Goal: Task Accomplishment & Management: Use online tool/utility

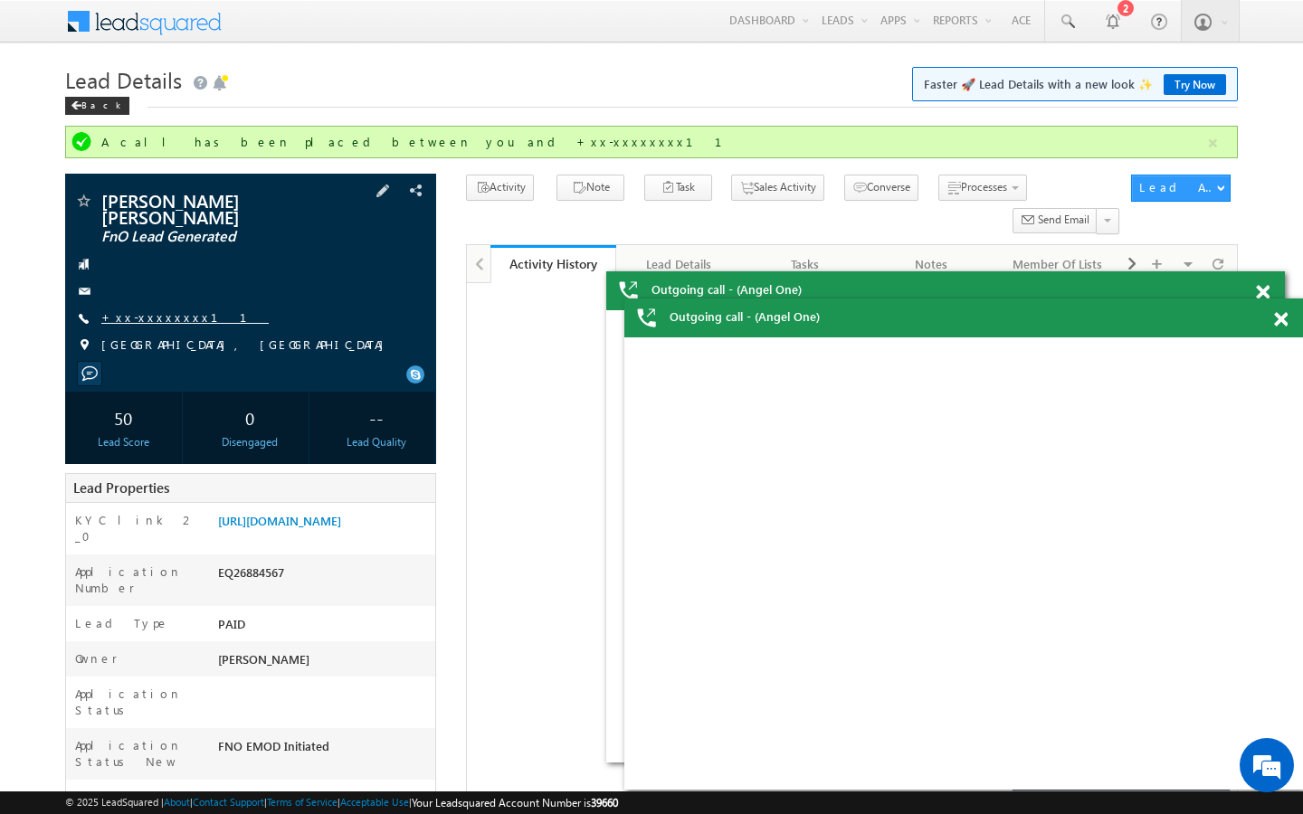
click at [164, 309] on link "+xx-xxxxxxxx11" at bounding box center [184, 316] width 167 height 15
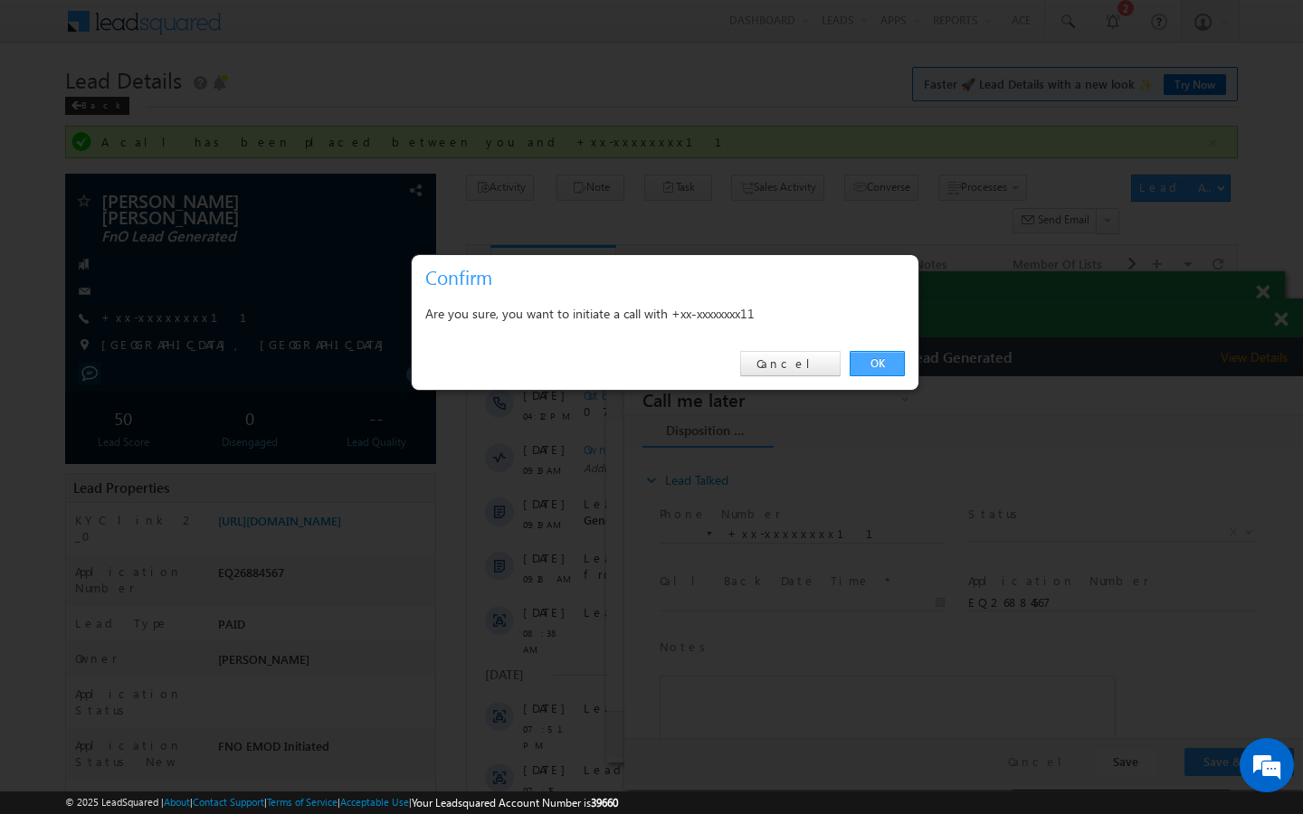
click at [878, 364] on link "OK" at bounding box center [877, 363] width 55 height 25
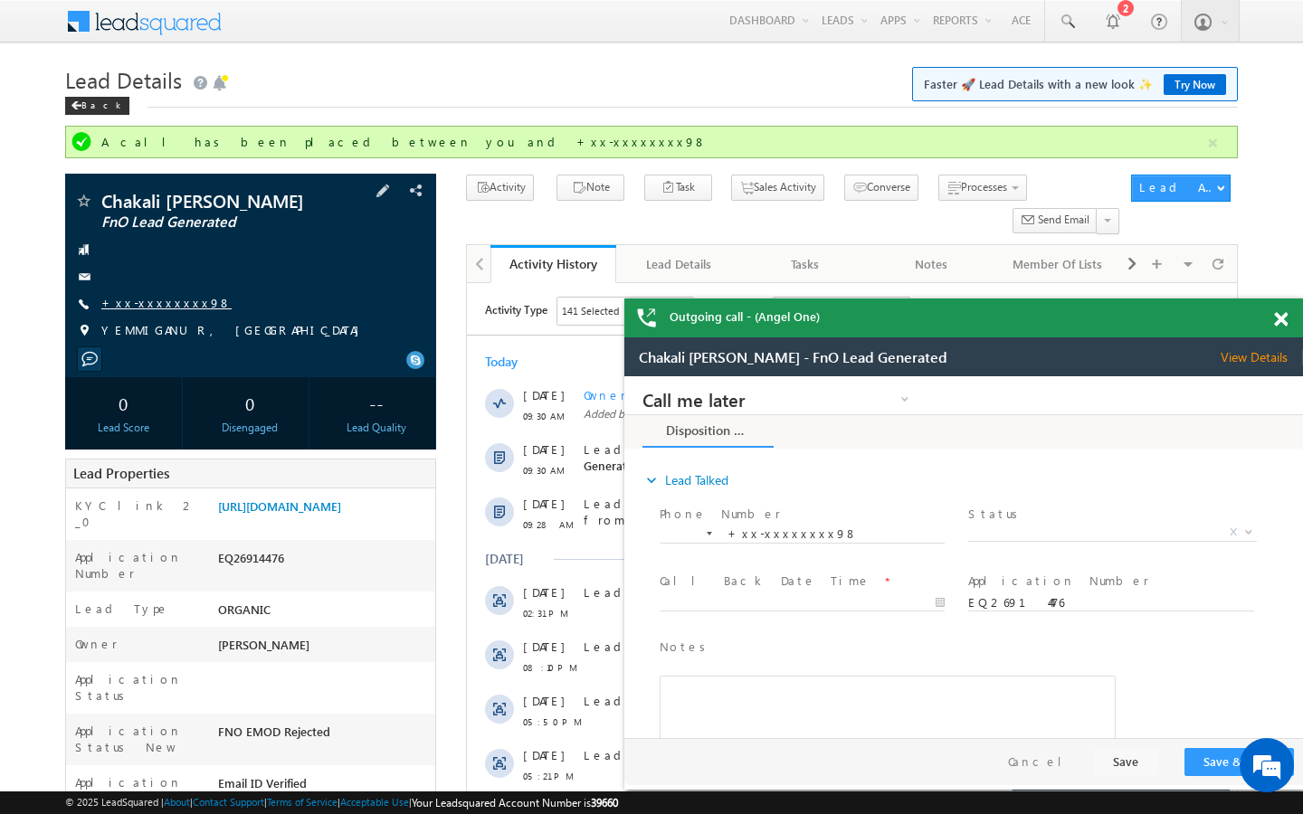
click at [164, 299] on link "+xx-xxxxxxxx98" at bounding box center [166, 302] width 130 height 15
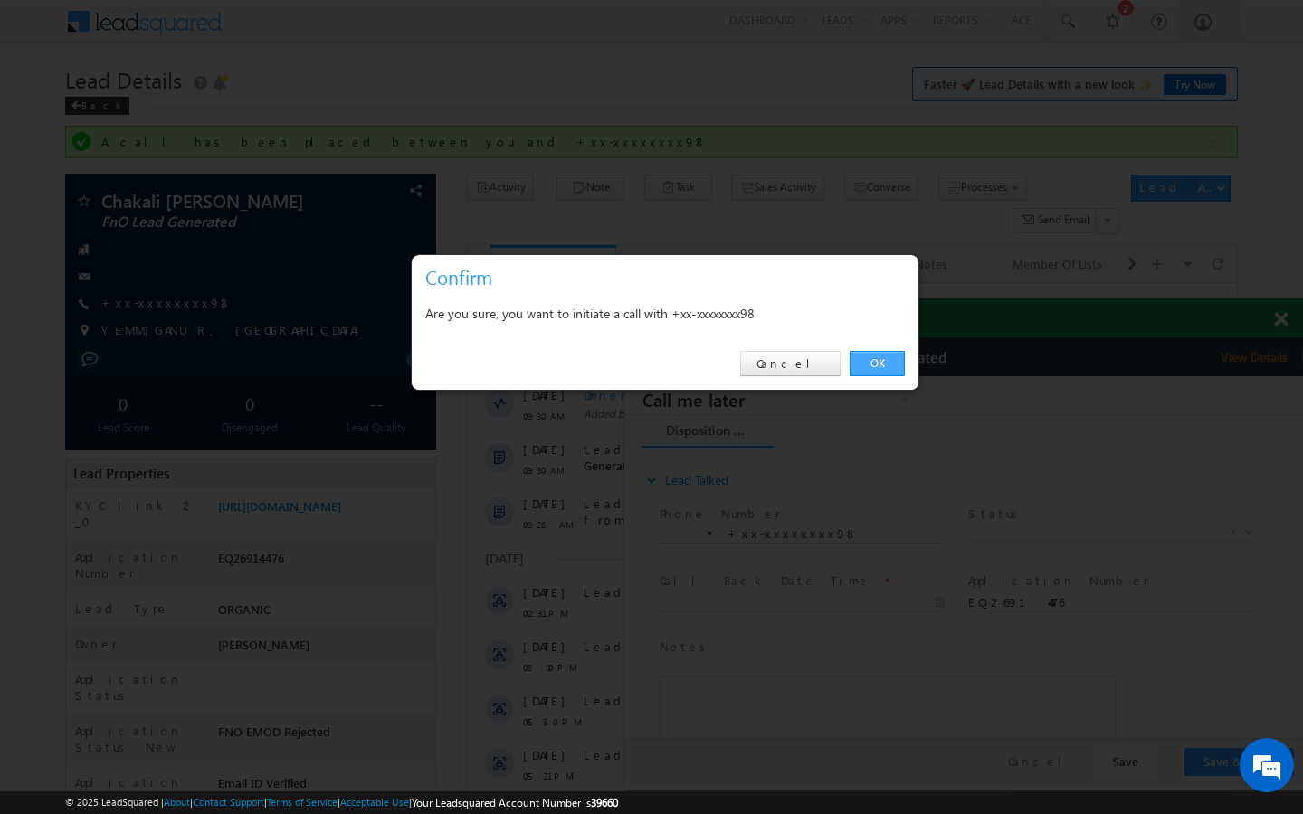
click at [888, 359] on link "OK" at bounding box center [877, 363] width 55 height 25
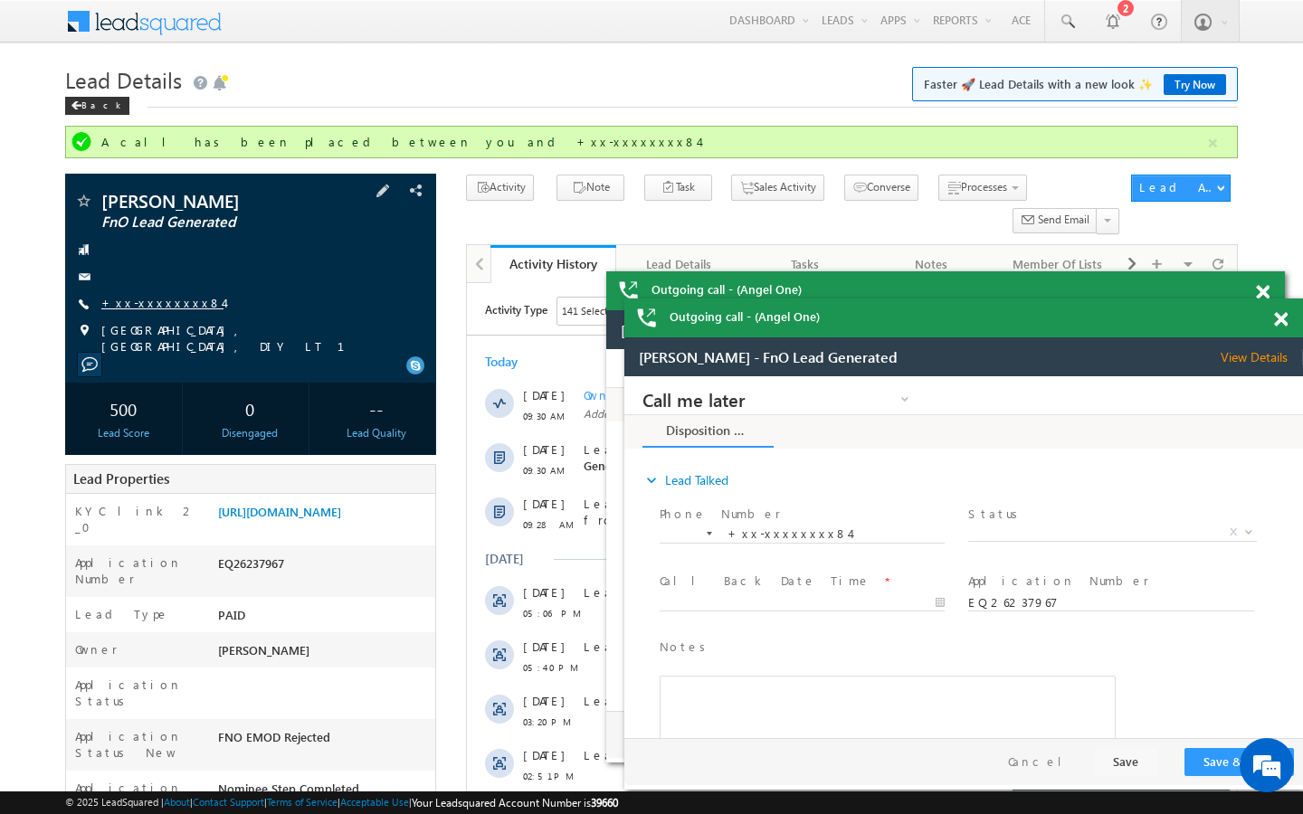
click at [155, 297] on link "+xx-xxxxxxxx84" at bounding box center [162, 302] width 122 height 15
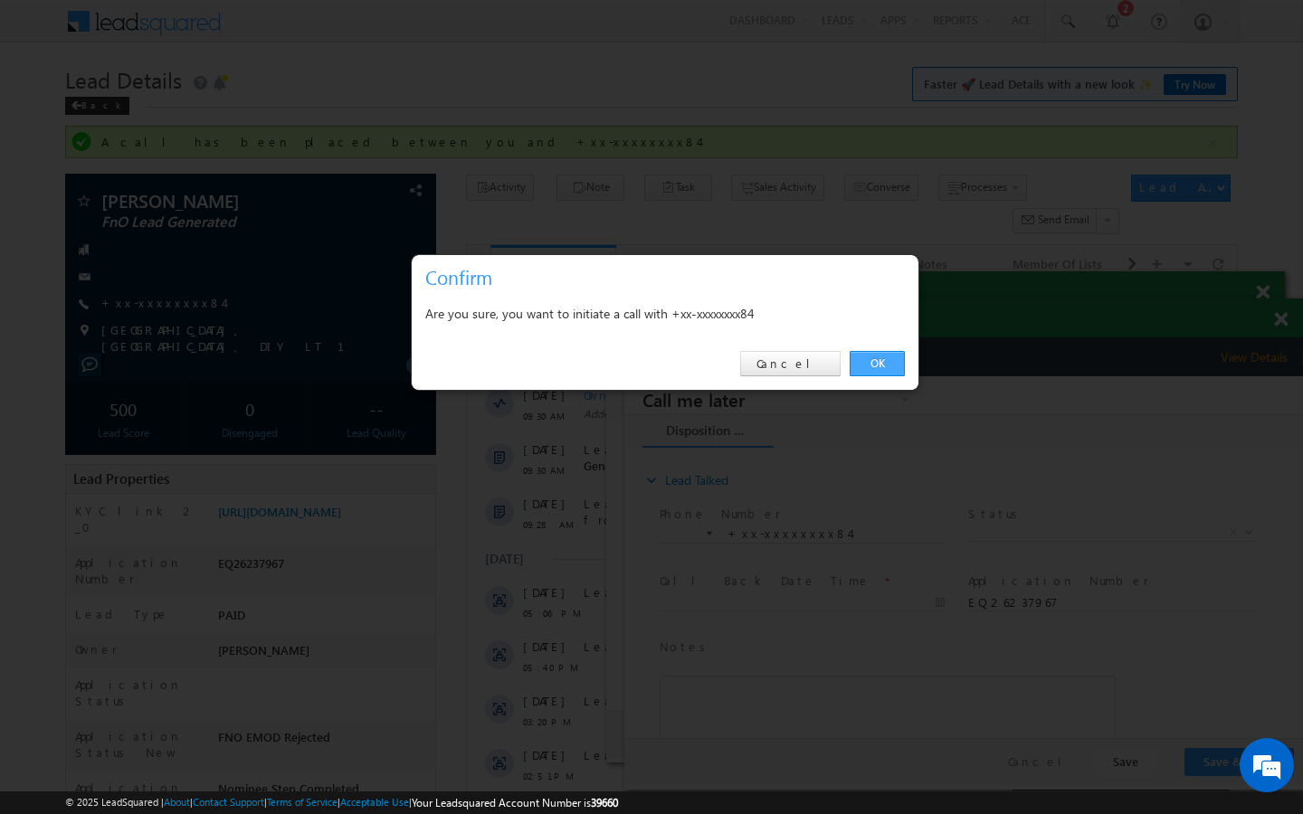
click at [894, 363] on link "OK" at bounding box center [877, 363] width 55 height 25
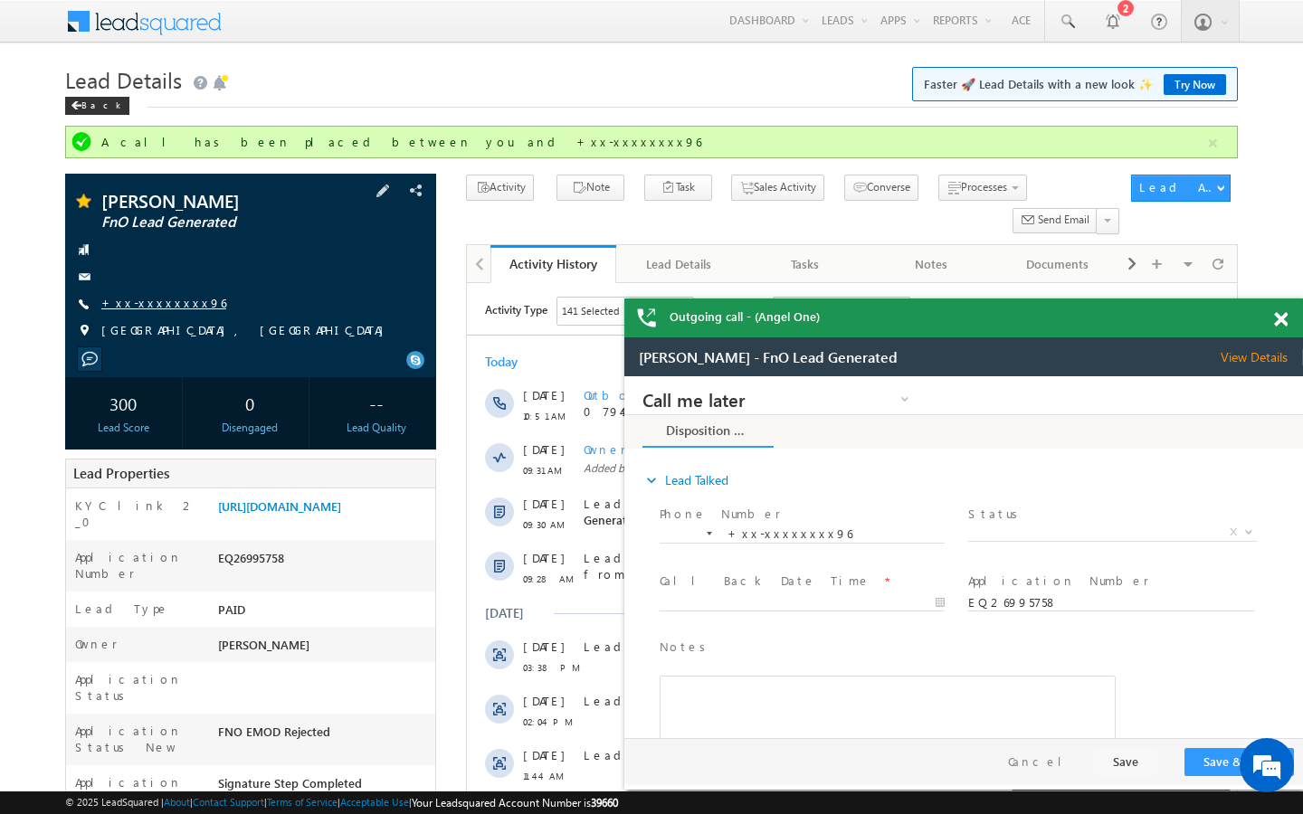
click at [151, 307] on link "+xx-xxxxxxxx96" at bounding box center [163, 302] width 125 height 15
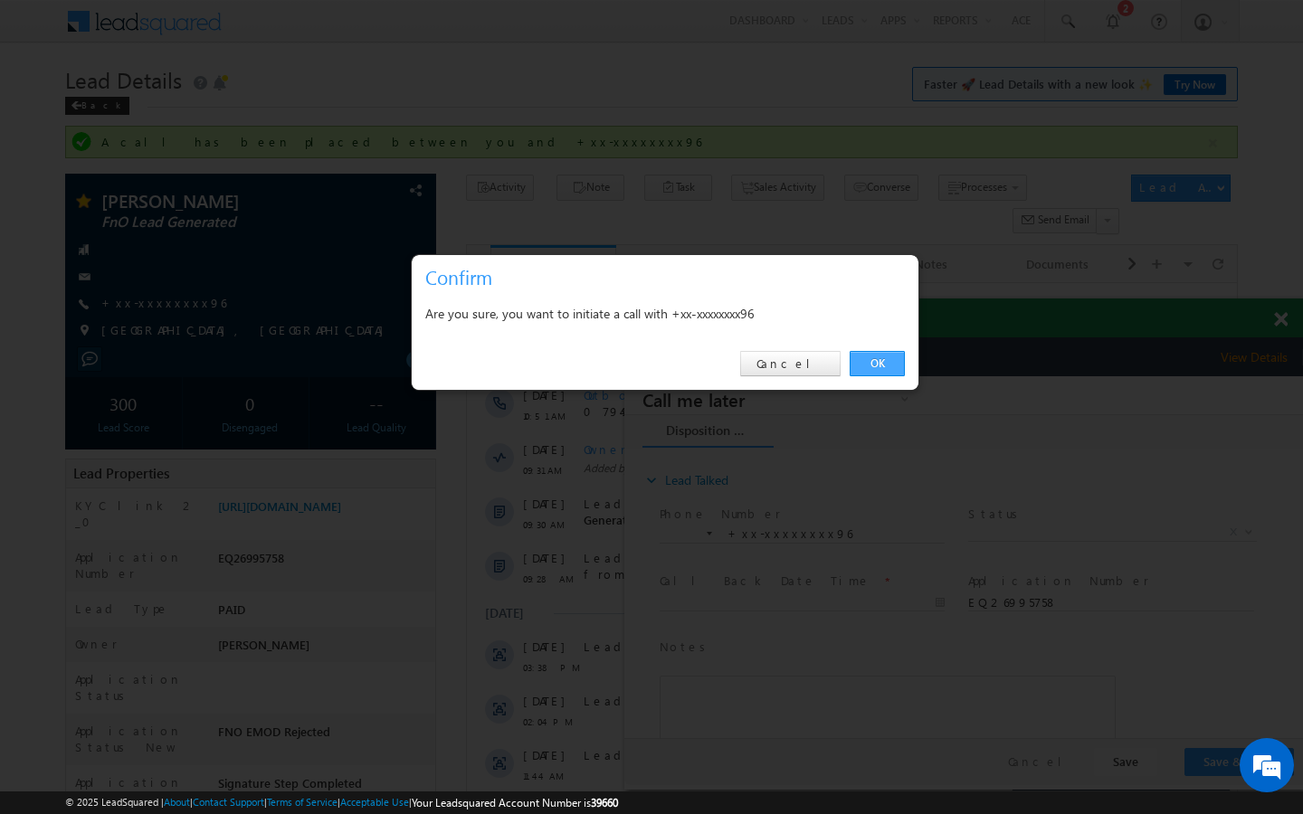
click at [901, 364] on link "OK" at bounding box center [877, 363] width 55 height 25
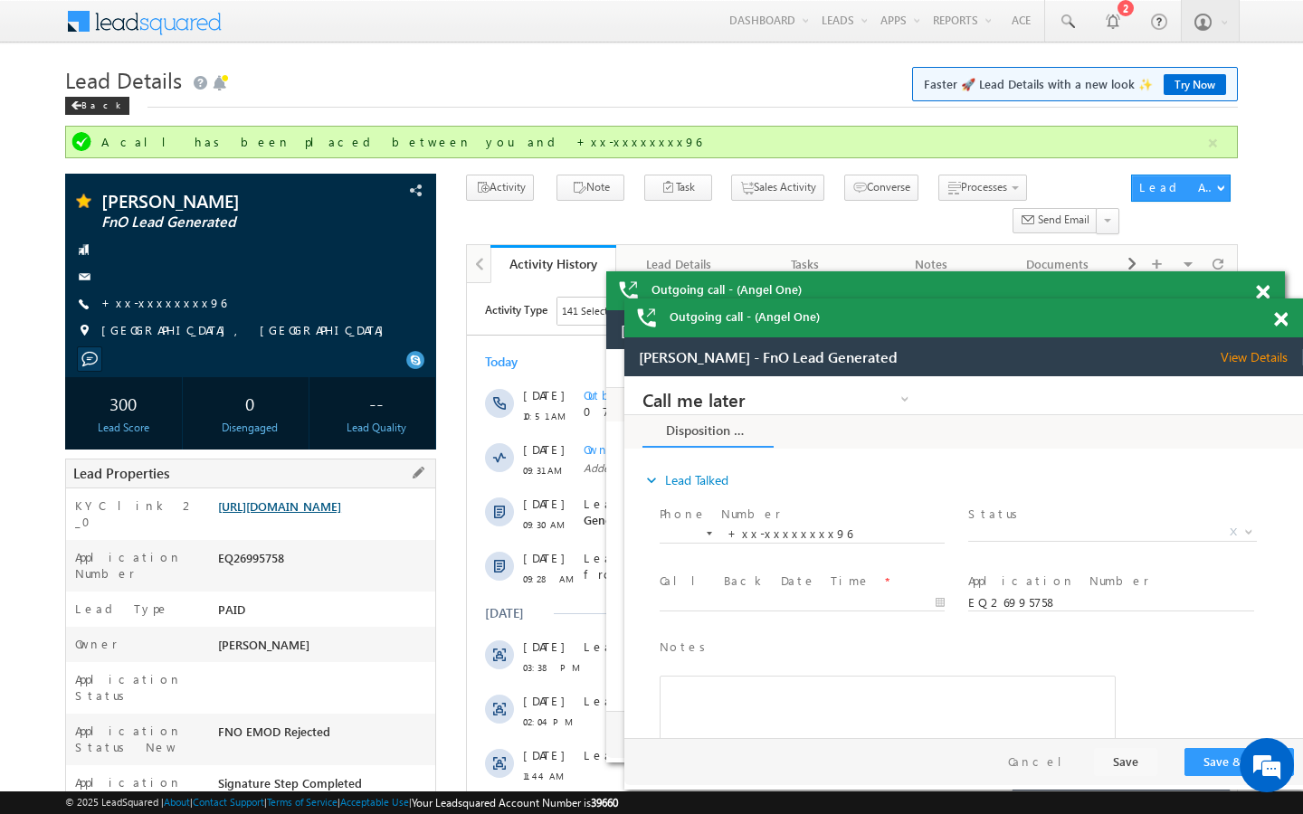
click at [341, 514] on link "https://angelbroking1-pk3em7sa.customui-test.leadsquared.com?leadId=e5e08ce9-d4…" at bounding box center [279, 505] width 123 height 15
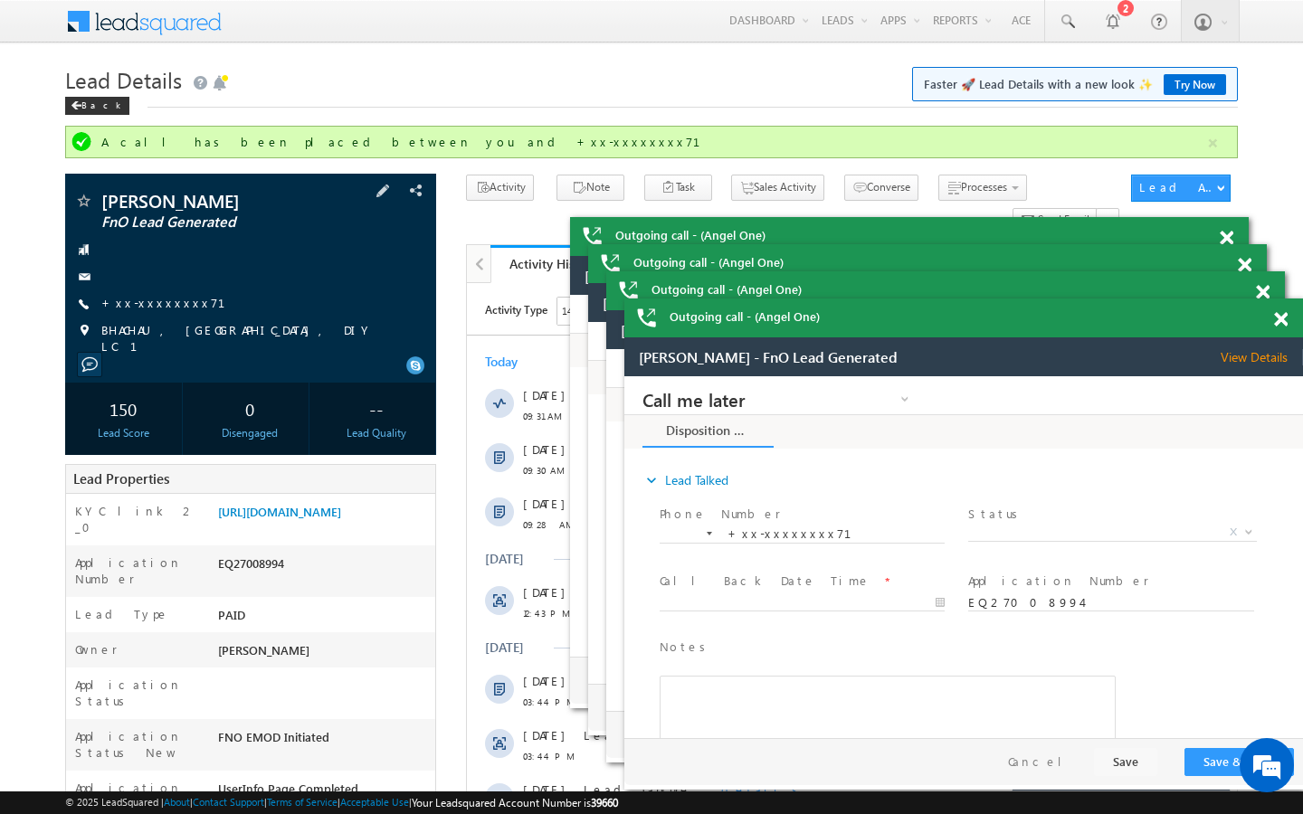
click at [160, 313] on div "Yug Ashokbhai Darji FnO Lead Generated +xx-xxxxxxxx71" at bounding box center [250, 273] width 353 height 163
click at [163, 309] on link "+xx-xxxxxxxx71" at bounding box center [174, 302] width 146 height 15
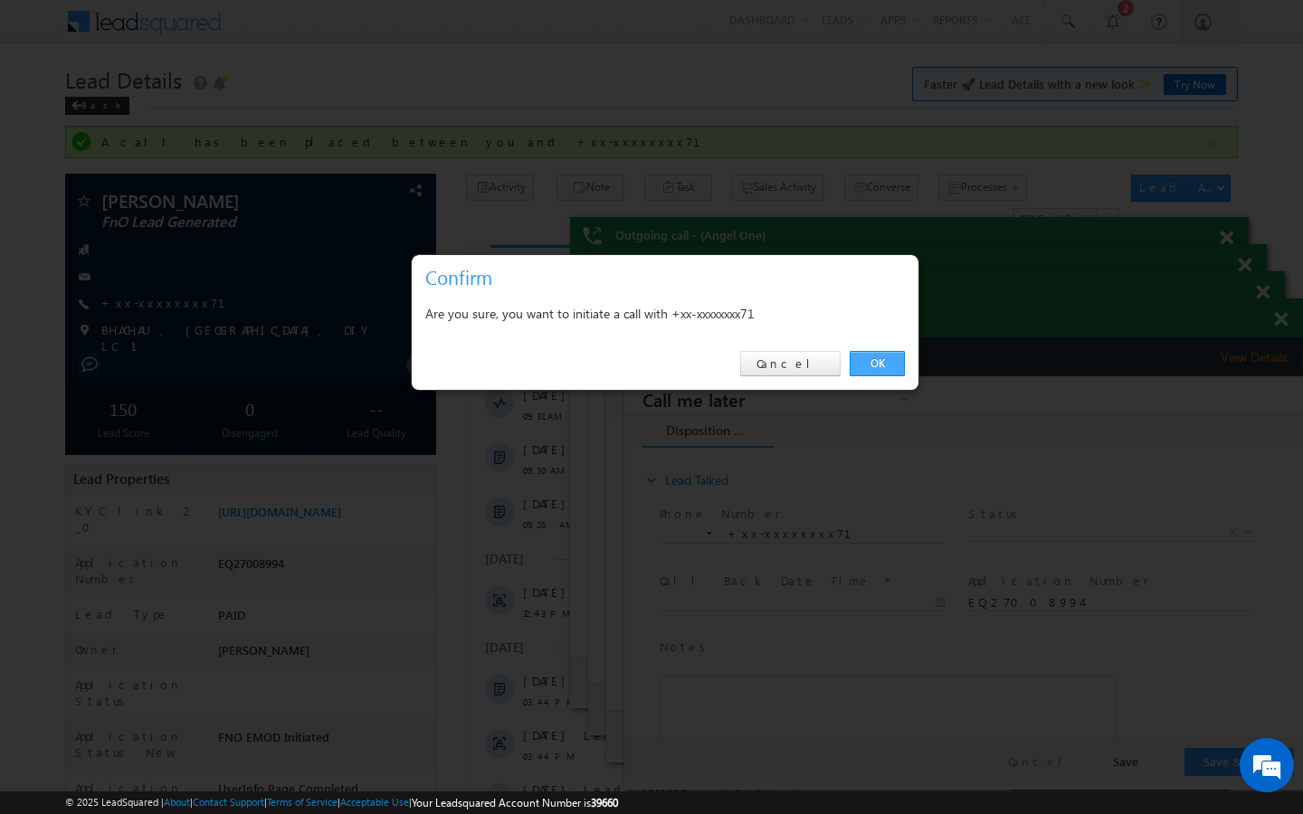
click at [878, 368] on link "OK" at bounding box center [877, 363] width 55 height 25
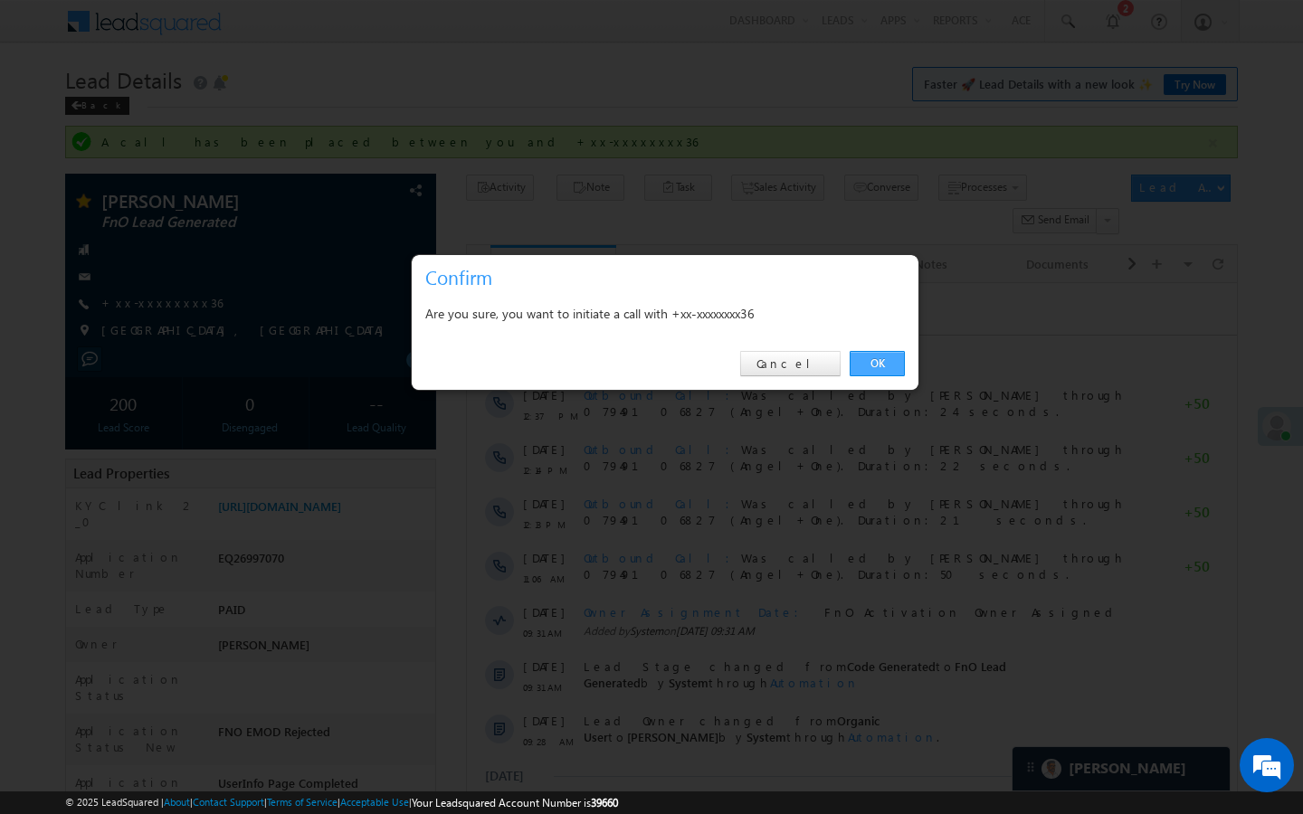
click at [894, 367] on link "OK" at bounding box center [877, 363] width 55 height 25
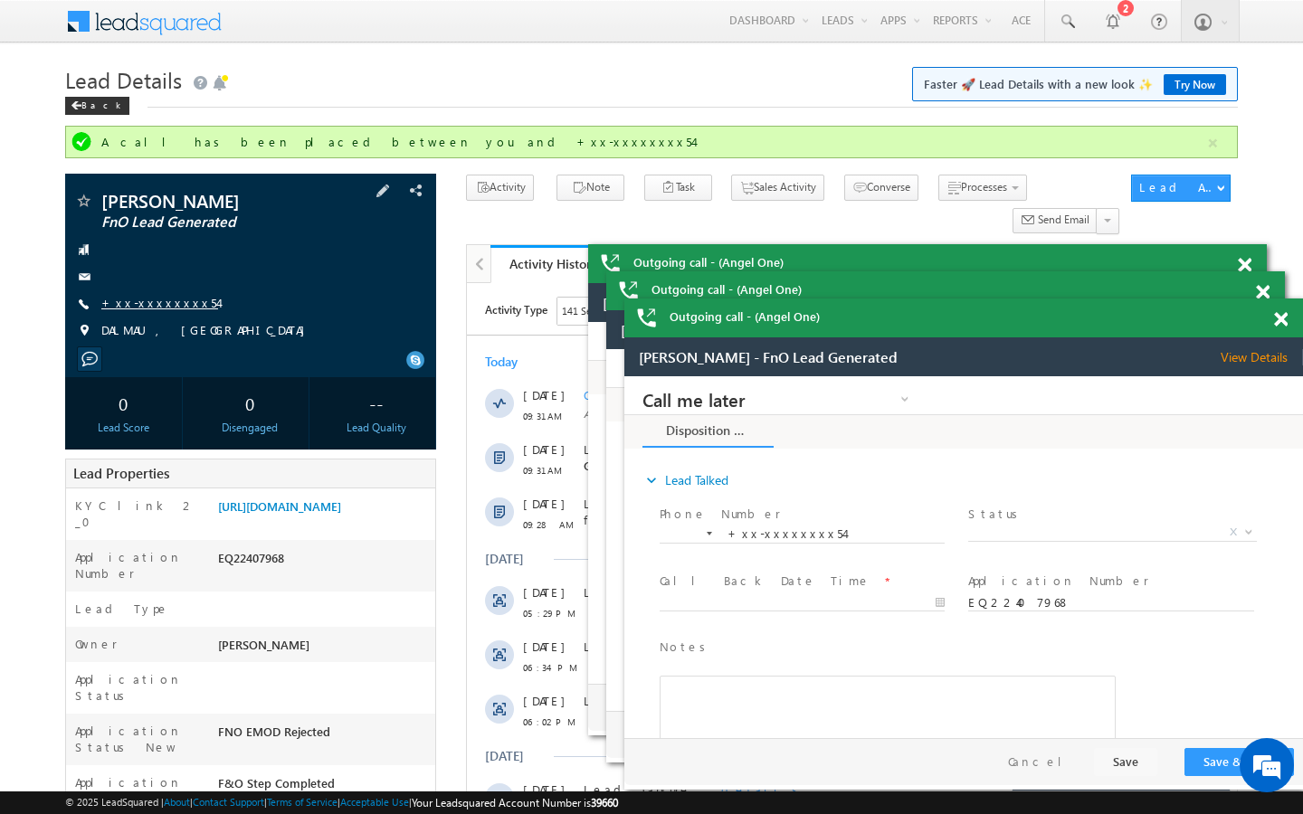
click at [153, 296] on link "+xx-xxxxxxxx54" at bounding box center [159, 302] width 117 height 15
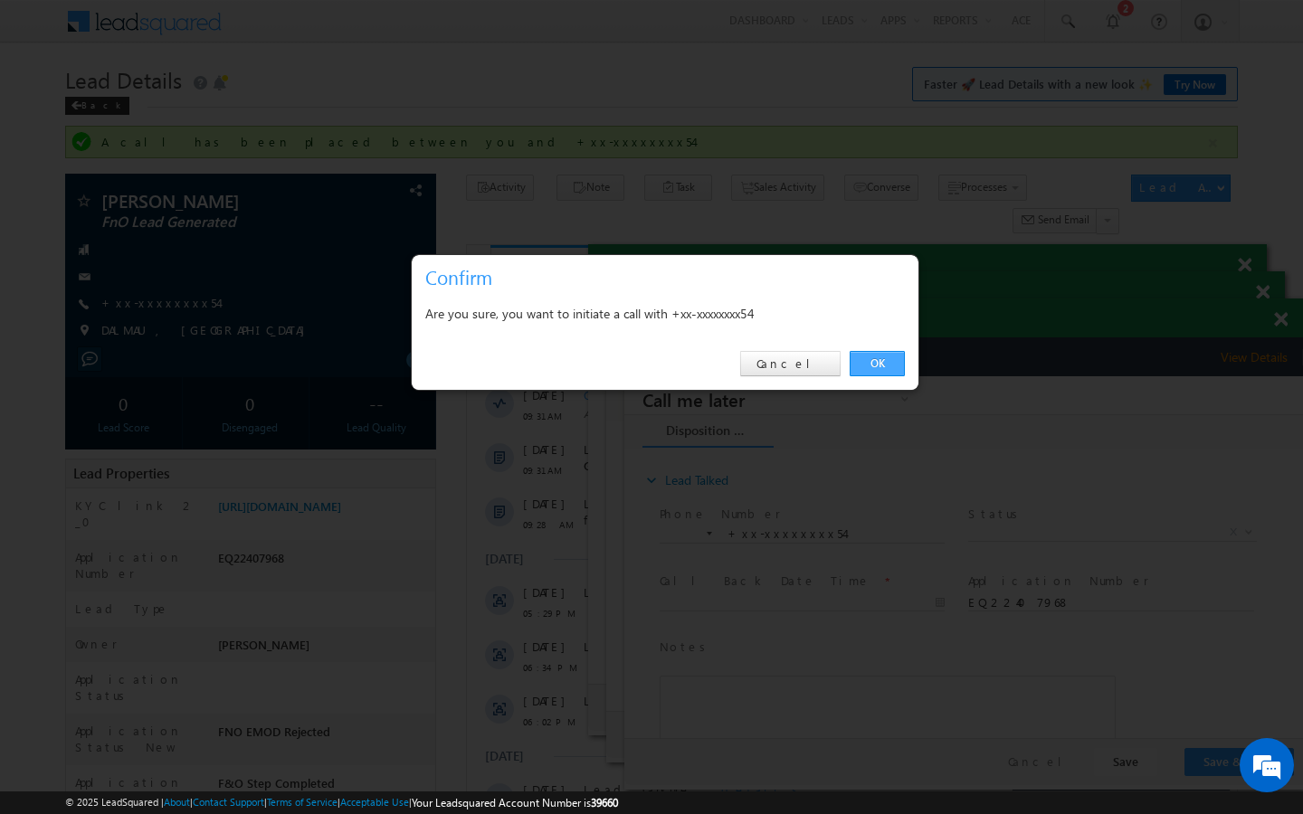
click at [863, 355] on link "OK" at bounding box center [877, 363] width 55 height 25
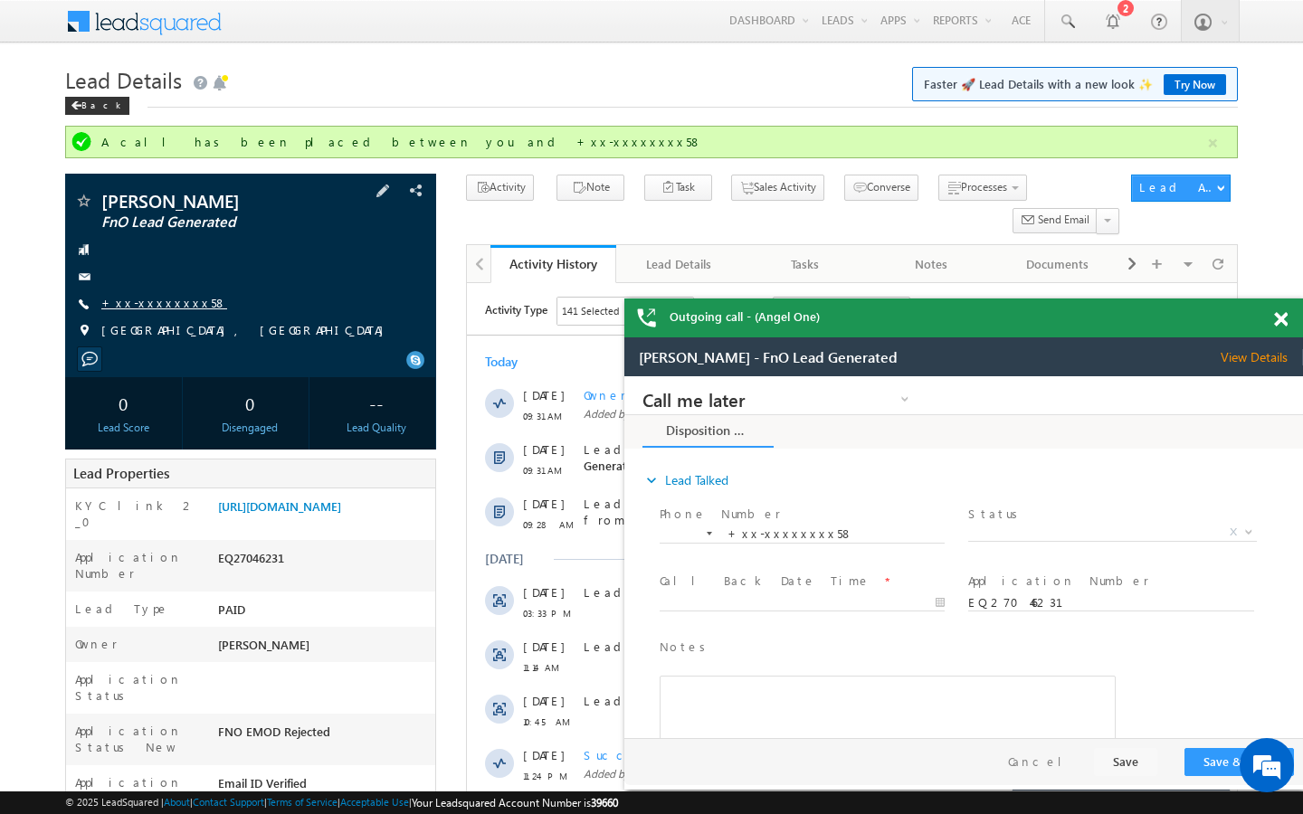
click at [141, 306] on link "+xx-xxxxxxxx58" at bounding box center [164, 302] width 126 height 15
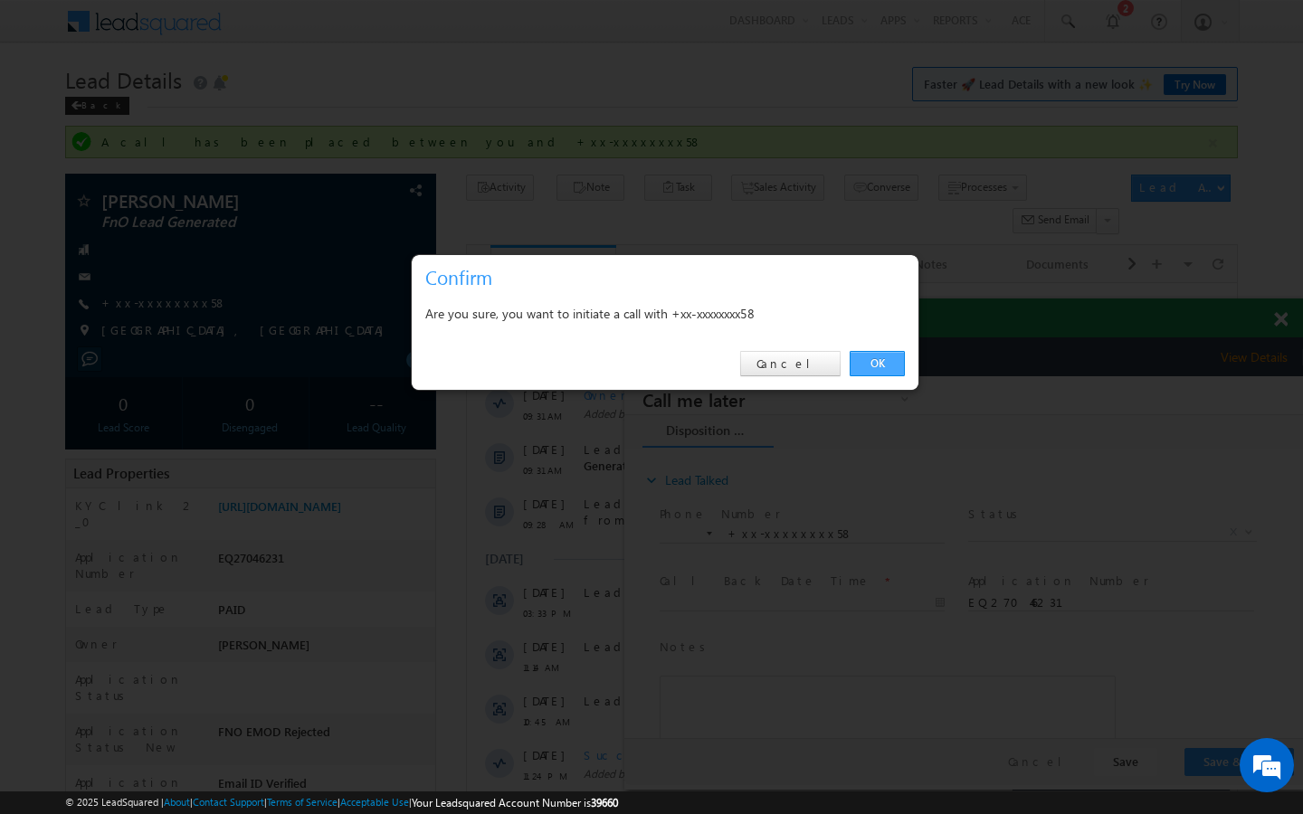
click at [903, 371] on link "OK" at bounding box center [877, 363] width 55 height 25
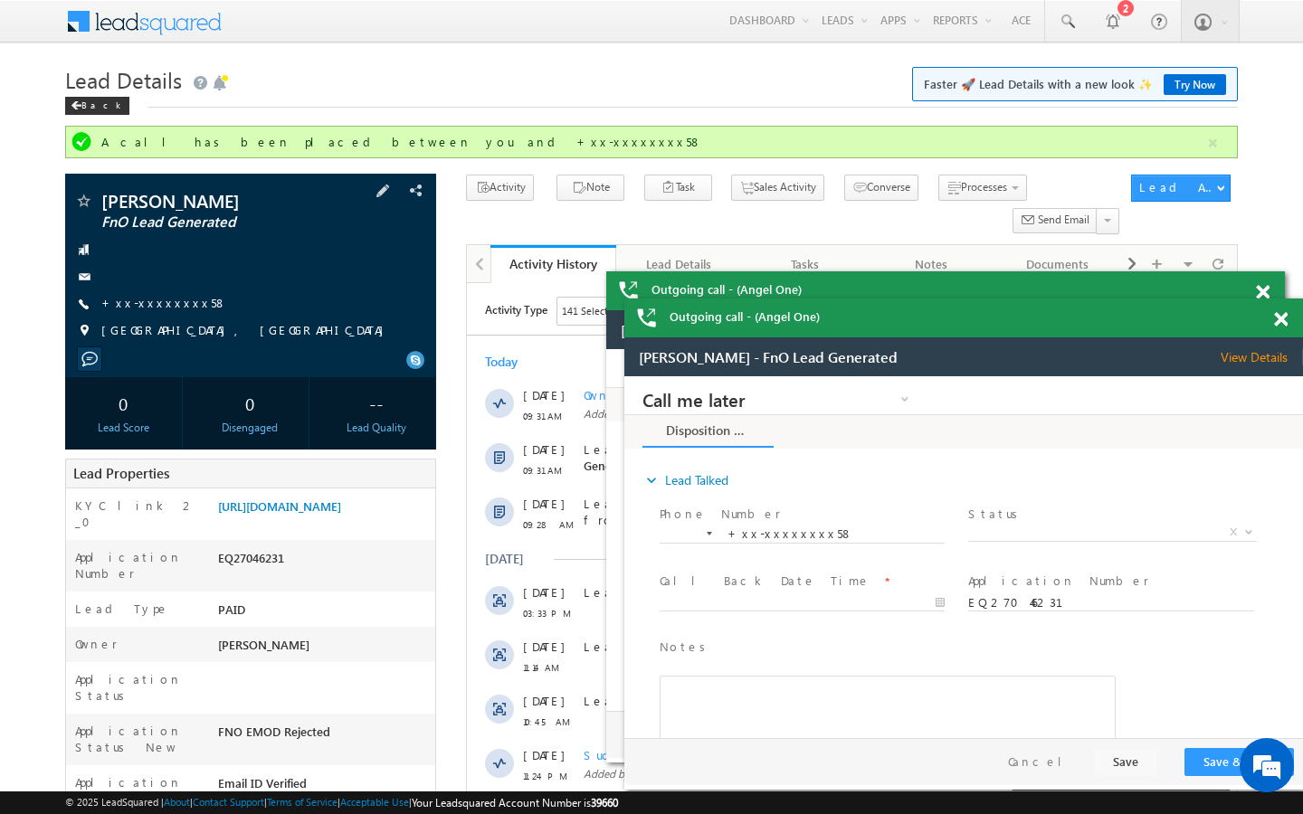
click at [81, 196] on div "Star Lead" at bounding box center [111, 184] width 101 height 33
click at [88, 200] on span at bounding box center [83, 203] width 18 height 18
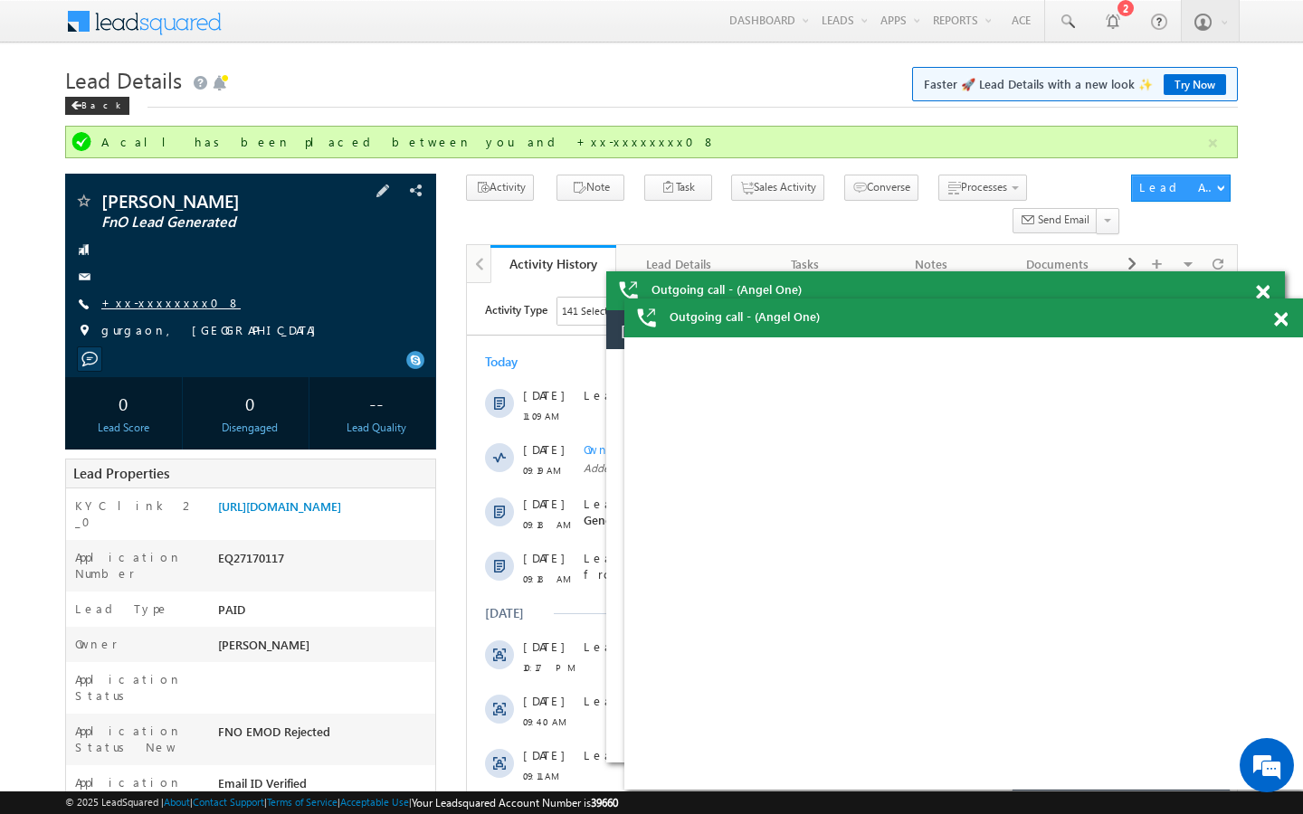
click at [175, 299] on link "+xx-xxxxxxxx08" at bounding box center [170, 302] width 139 height 15
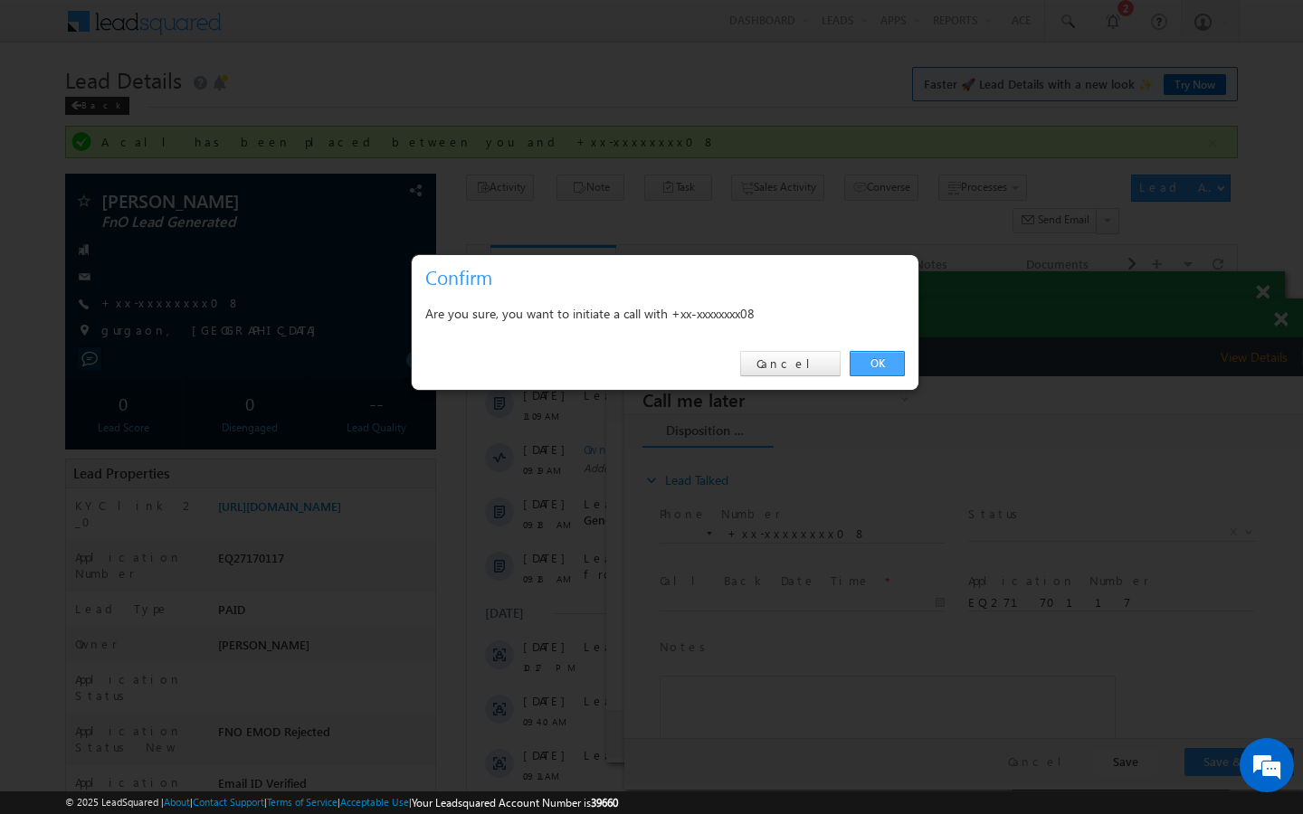
click at [887, 356] on link "OK" at bounding box center [877, 363] width 55 height 25
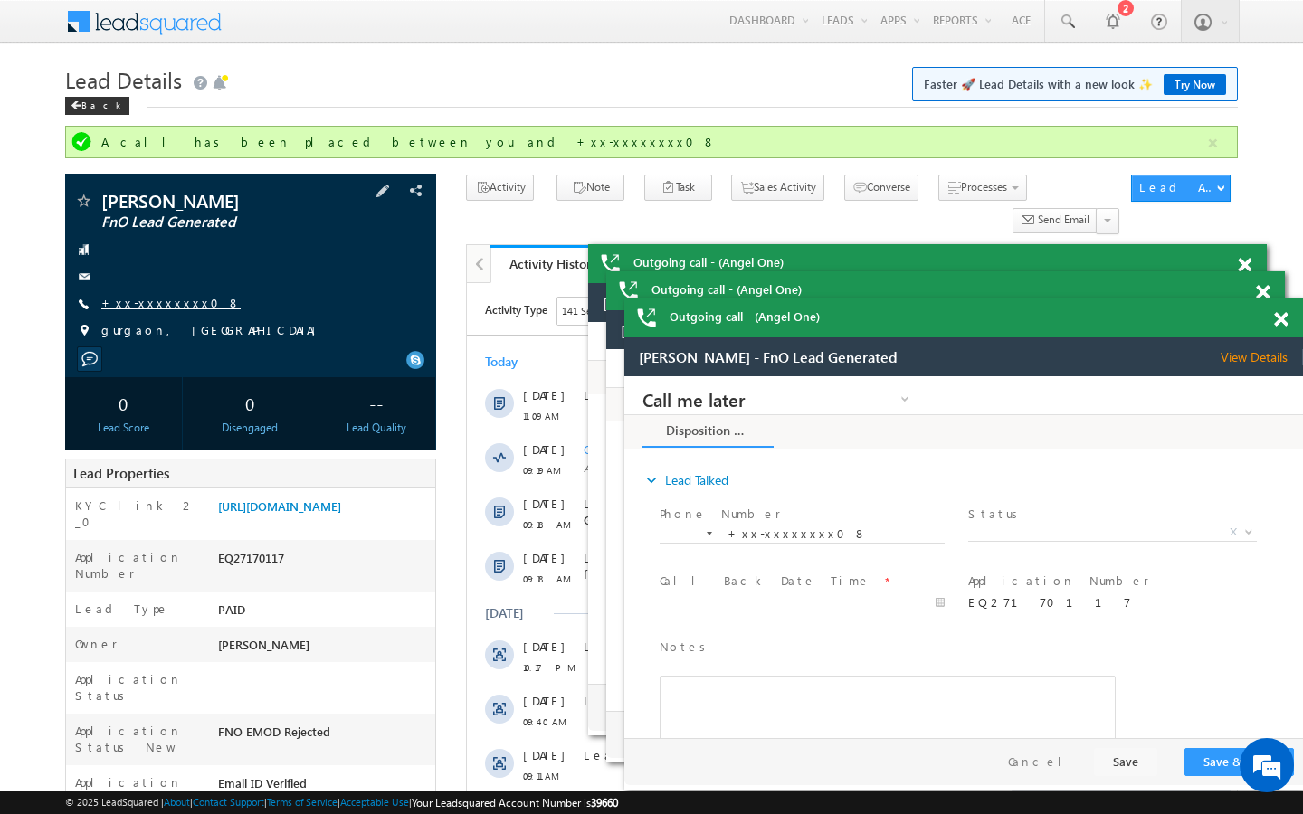
click at [154, 299] on link "+xx-xxxxxxxx08" at bounding box center [170, 302] width 139 height 15
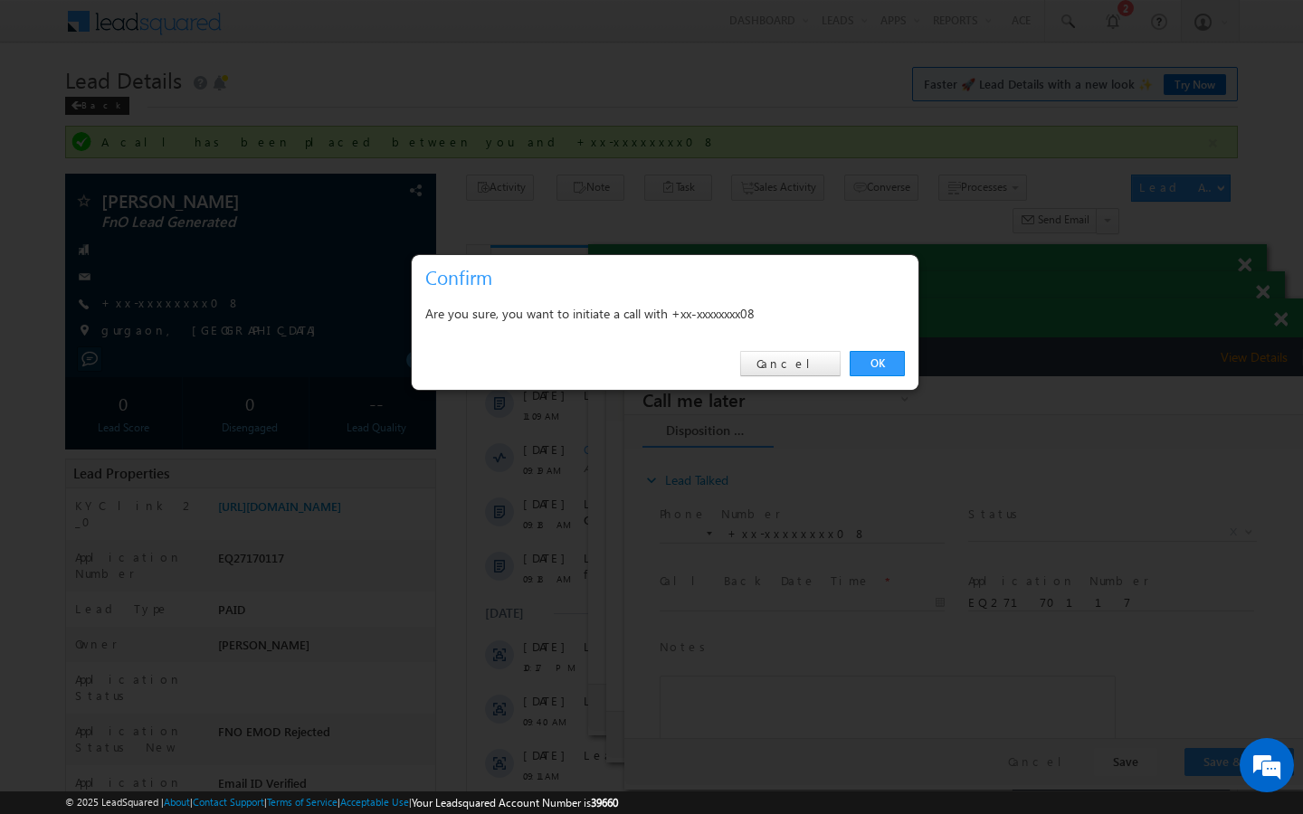
click at [908, 364] on div "OK Cancel" at bounding box center [665, 364] width 507 height 52
click at [897, 364] on link "OK" at bounding box center [877, 363] width 55 height 25
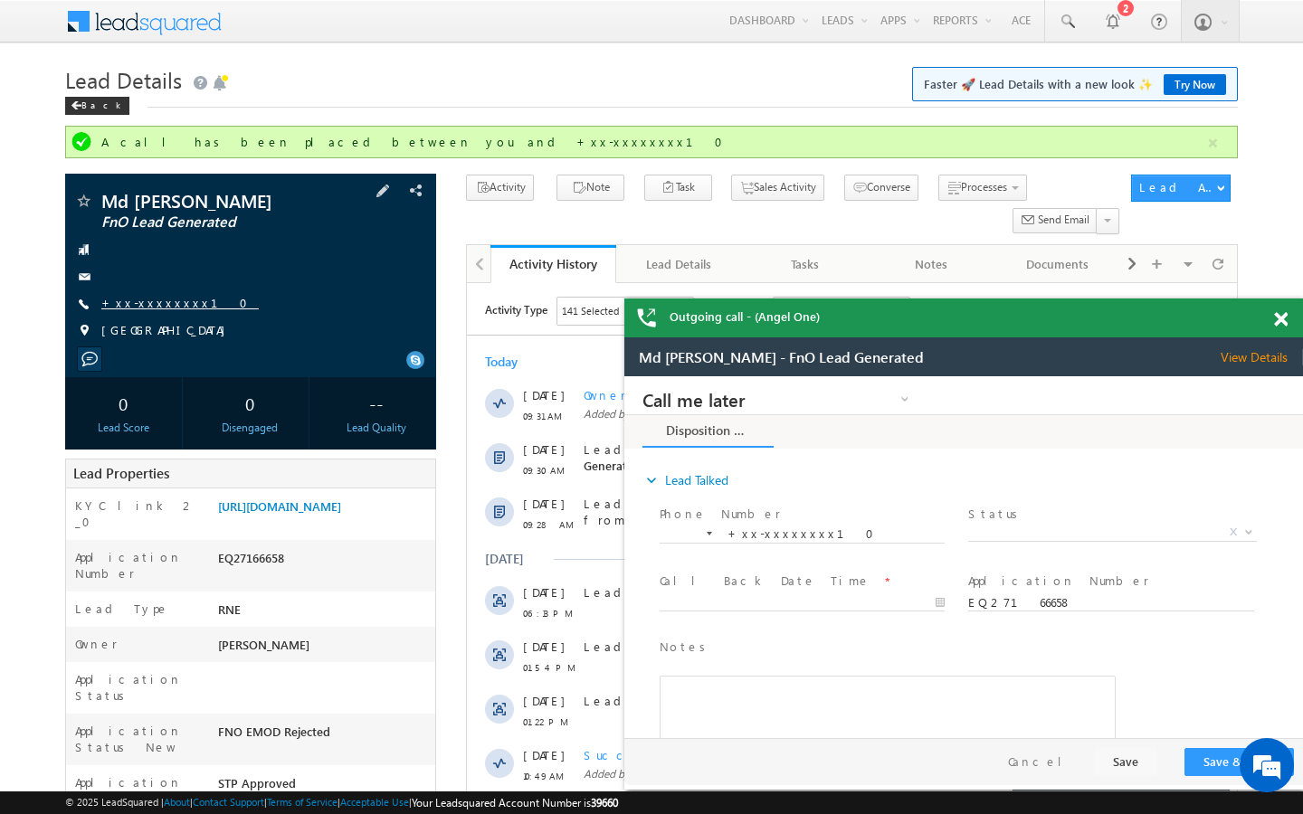
click at [162, 303] on link "+xx-xxxxxxxx10" at bounding box center [179, 302] width 157 height 15
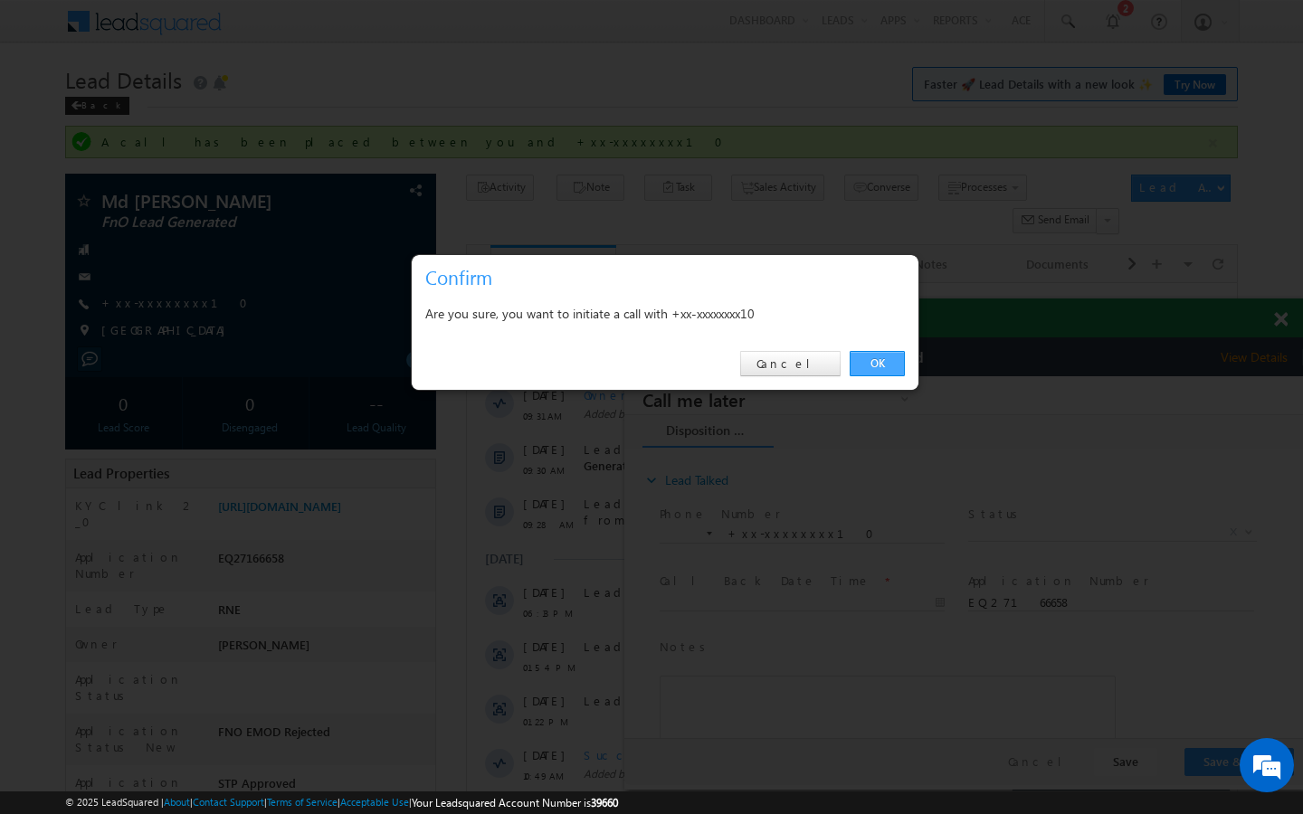
click at [896, 368] on link "OK" at bounding box center [877, 363] width 55 height 25
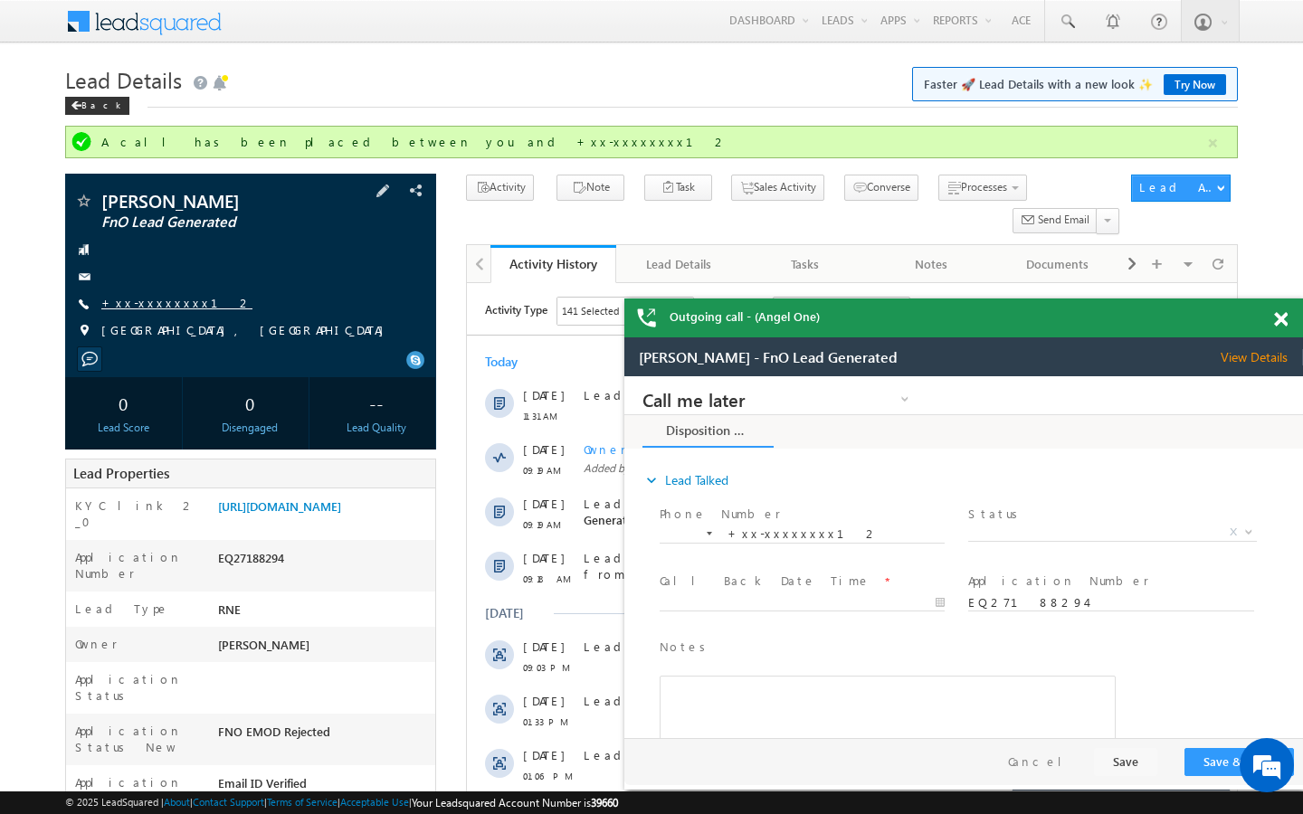
click at [173, 302] on link "+xx-xxxxxxxx12" at bounding box center [176, 302] width 151 height 15
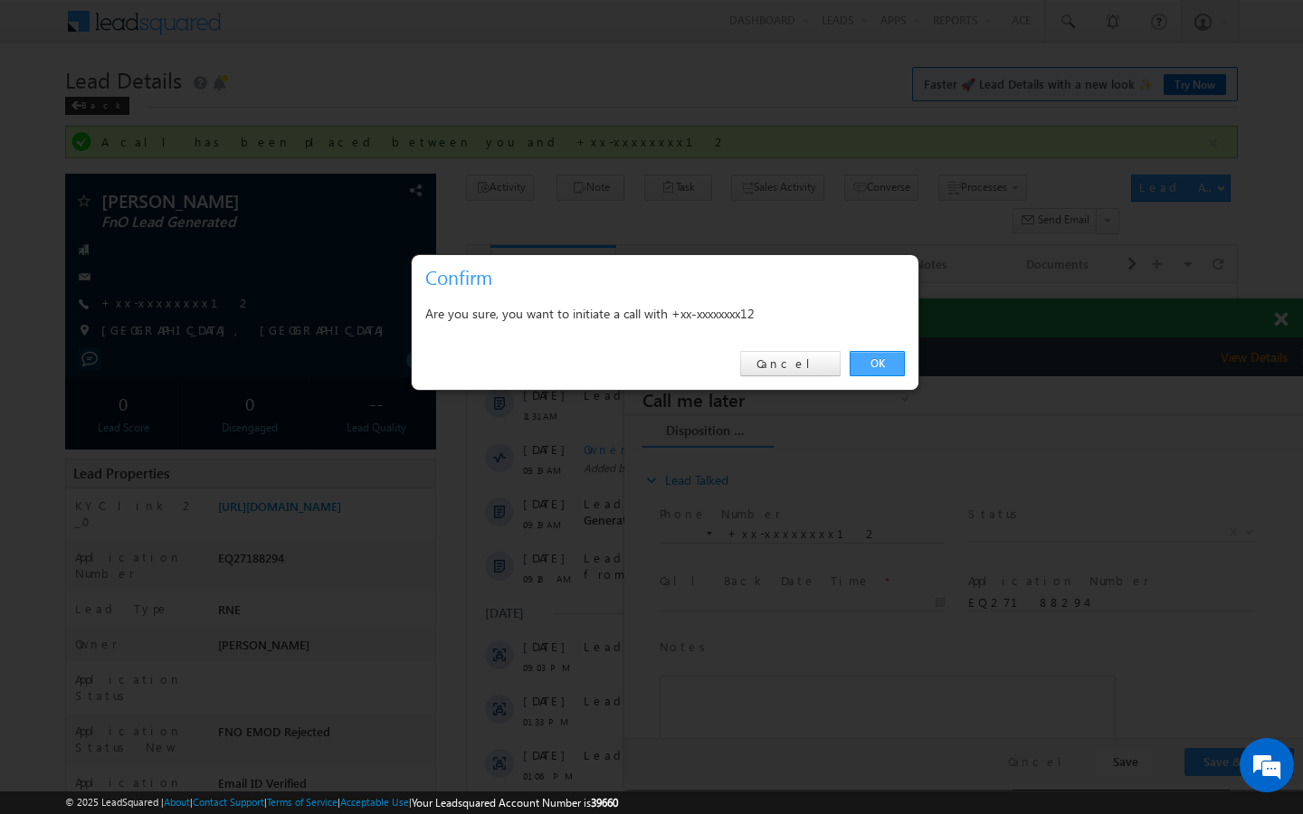
click at [888, 373] on link "OK" at bounding box center [877, 363] width 55 height 25
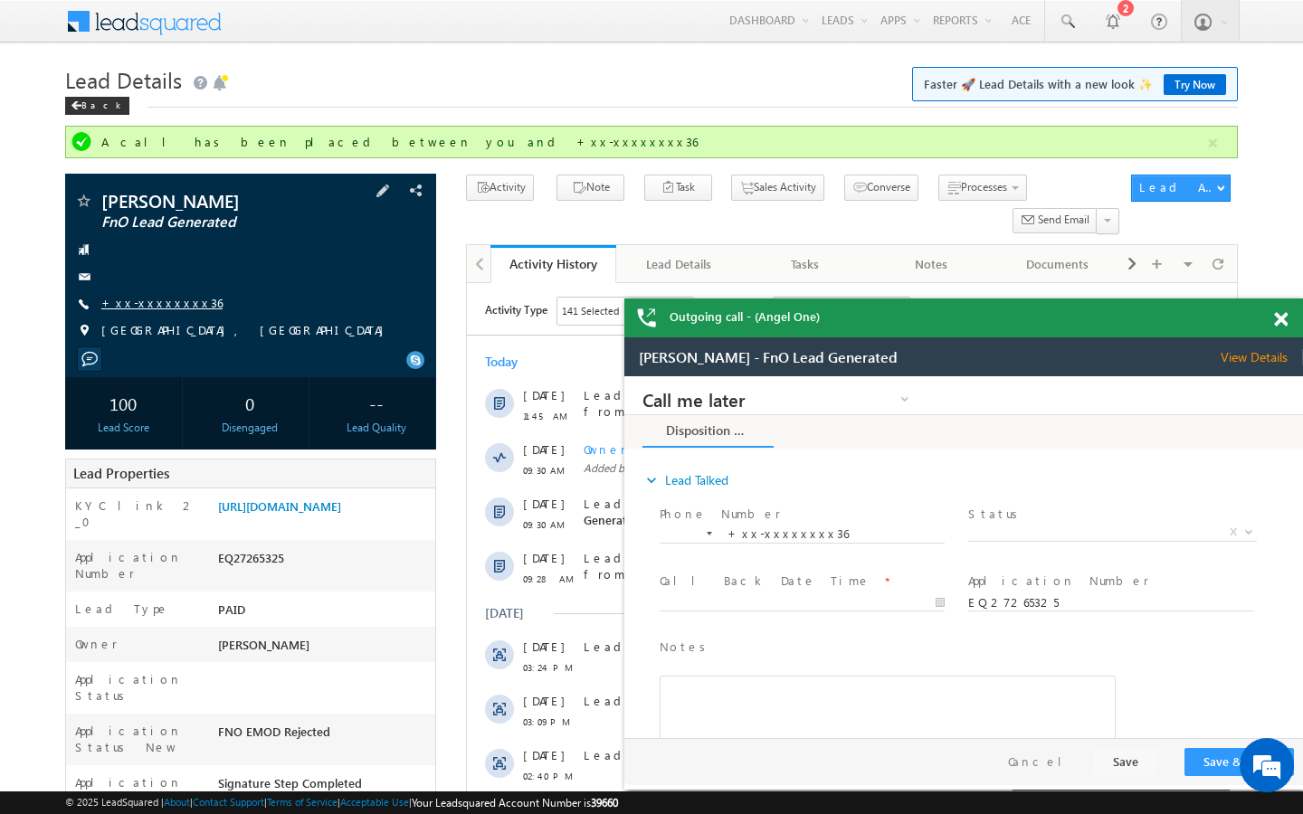
click at [140, 300] on link "+xx-xxxxxxxx36" at bounding box center [161, 302] width 121 height 15
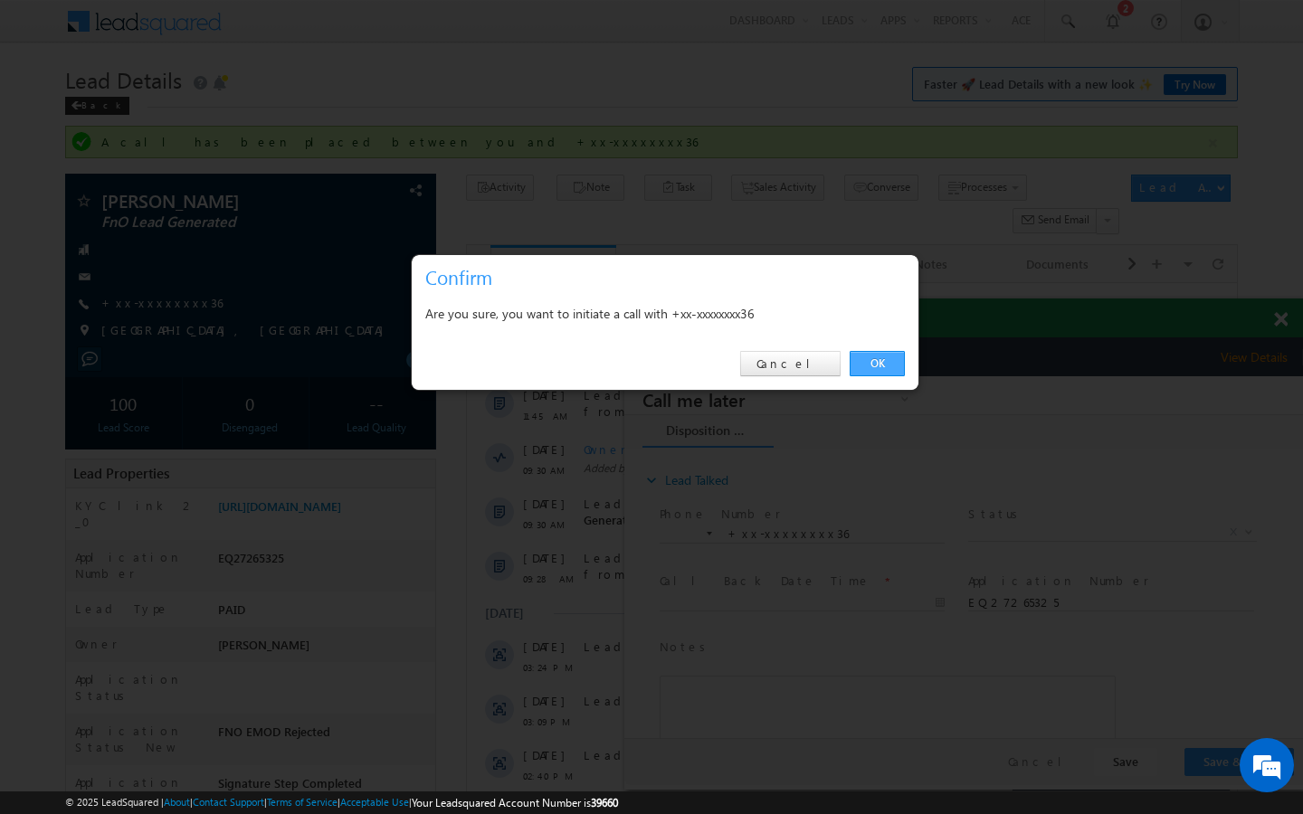
click at [873, 368] on link "OK" at bounding box center [877, 363] width 55 height 25
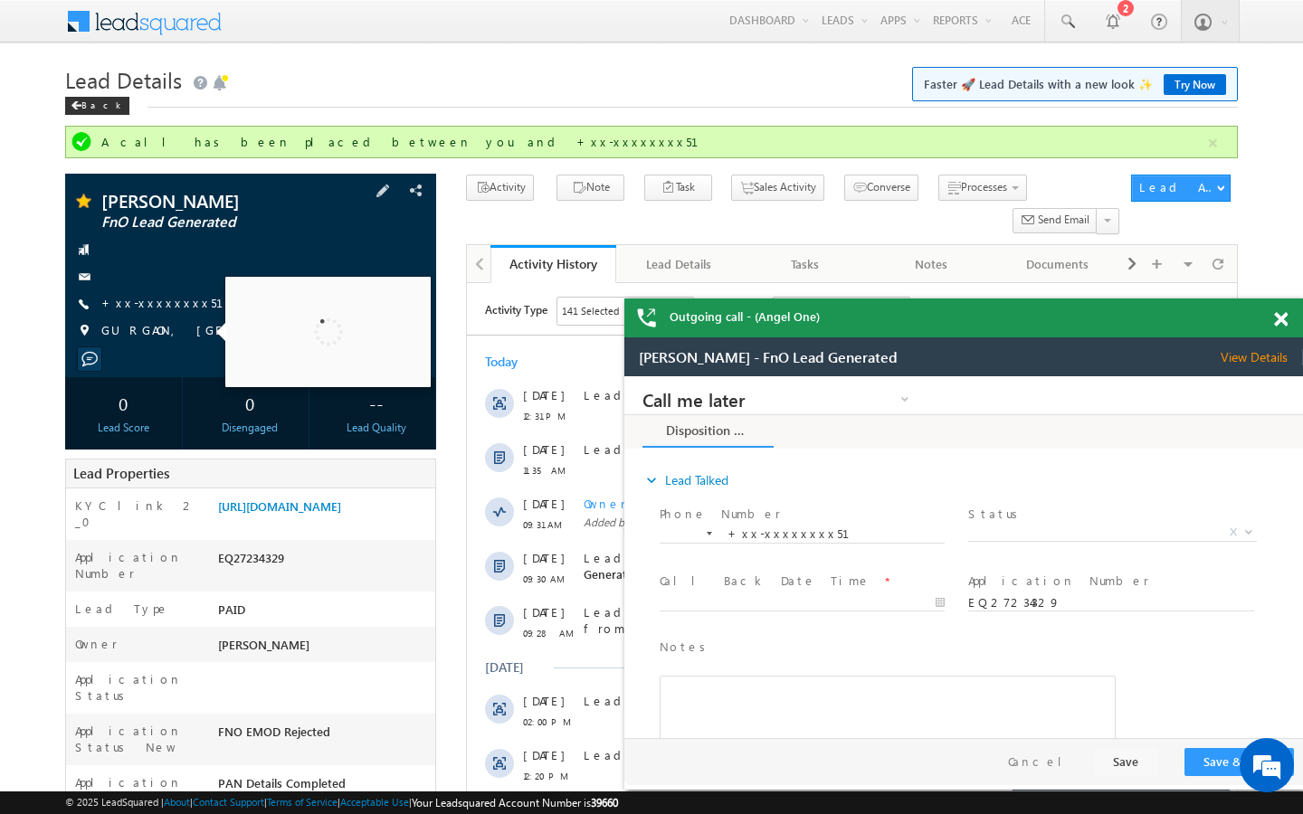
click at [164, 313] on span "+xx-xxxxxxxx51" at bounding box center [173, 304] width 144 height 18
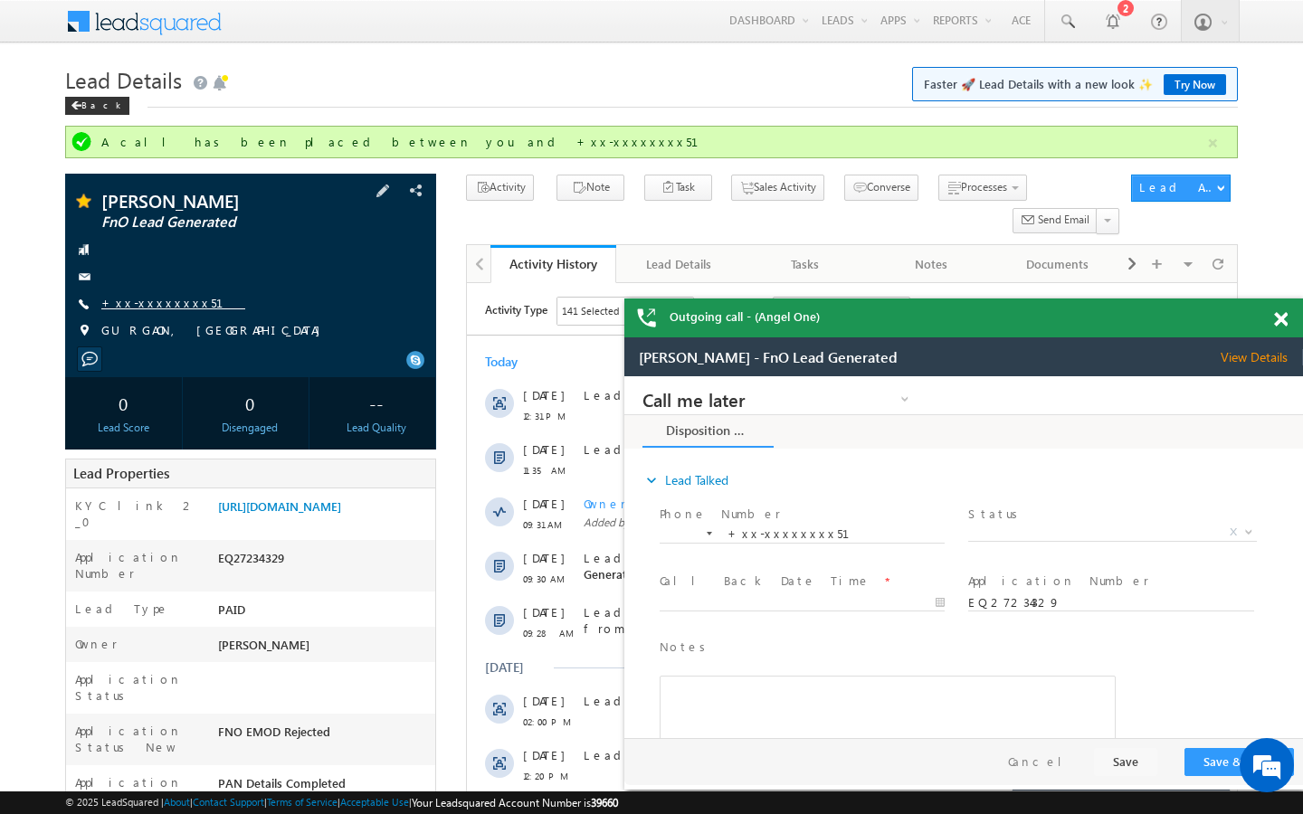
click at [173, 305] on link "+xx-xxxxxxxx51" at bounding box center [173, 302] width 144 height 15
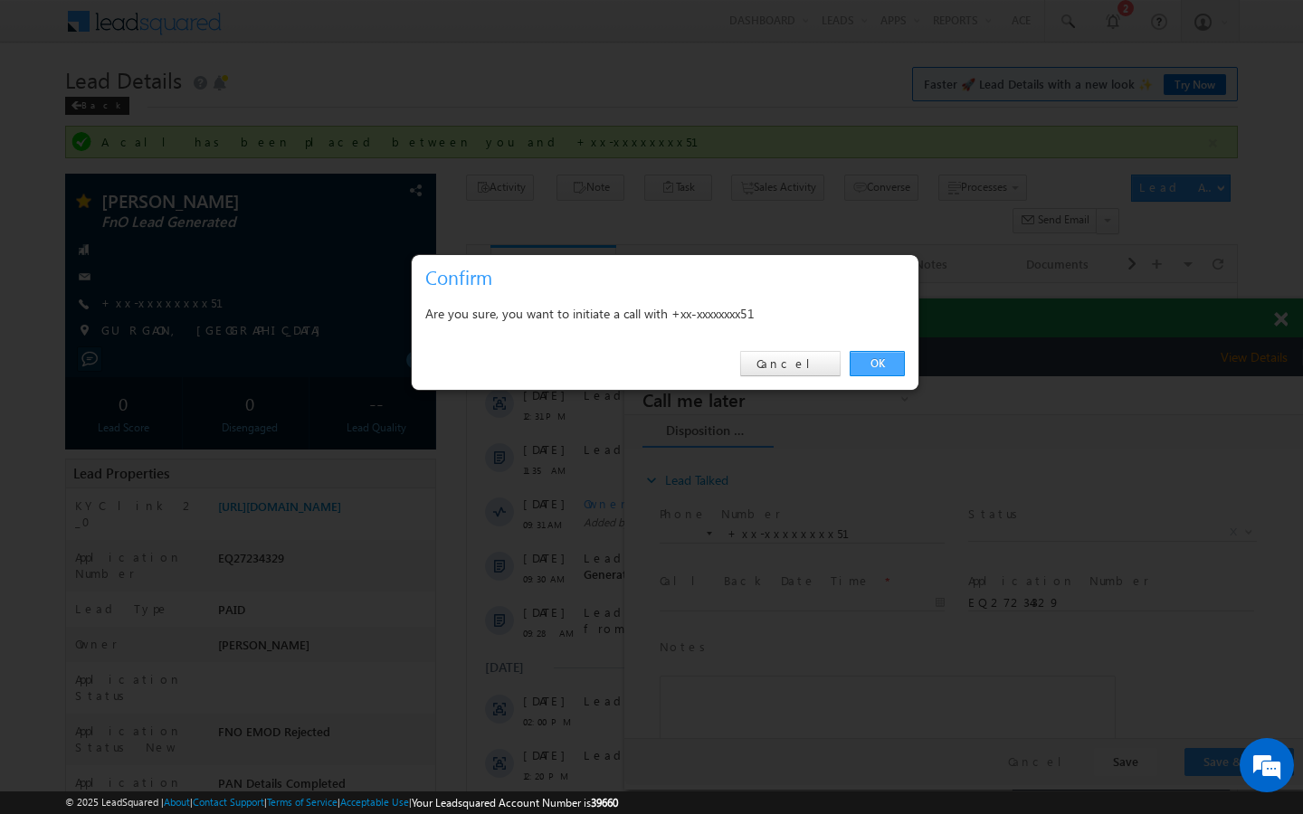
click at [882, 360] on link "OK" at bounding box center [877, 363] width 55 height 25
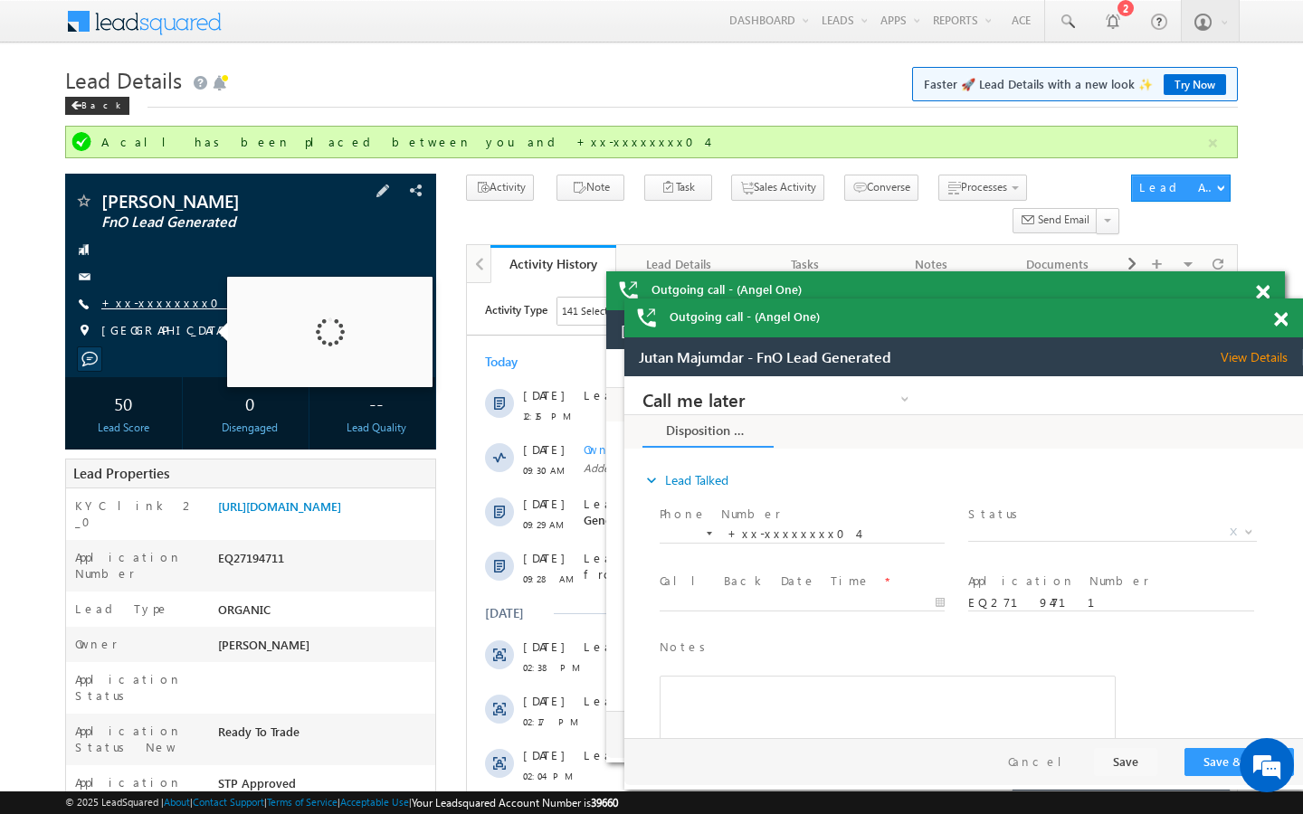
click at [168, 300] on link "+xx-xxxxxxxx04" at bounding box center [166, 302] width 130 height 15
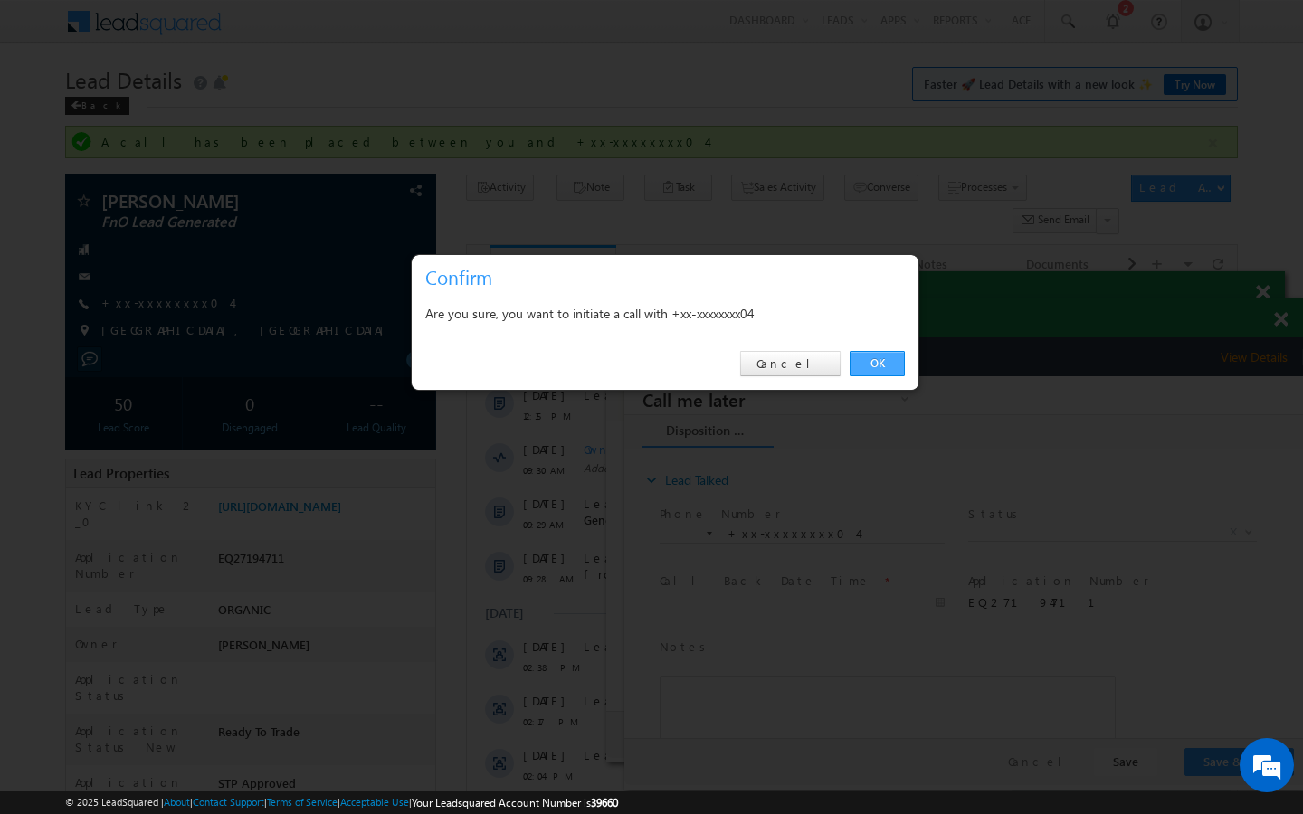
click at [874, 369] on link "OK" at bounding box center [877, 363] width 55 height 25
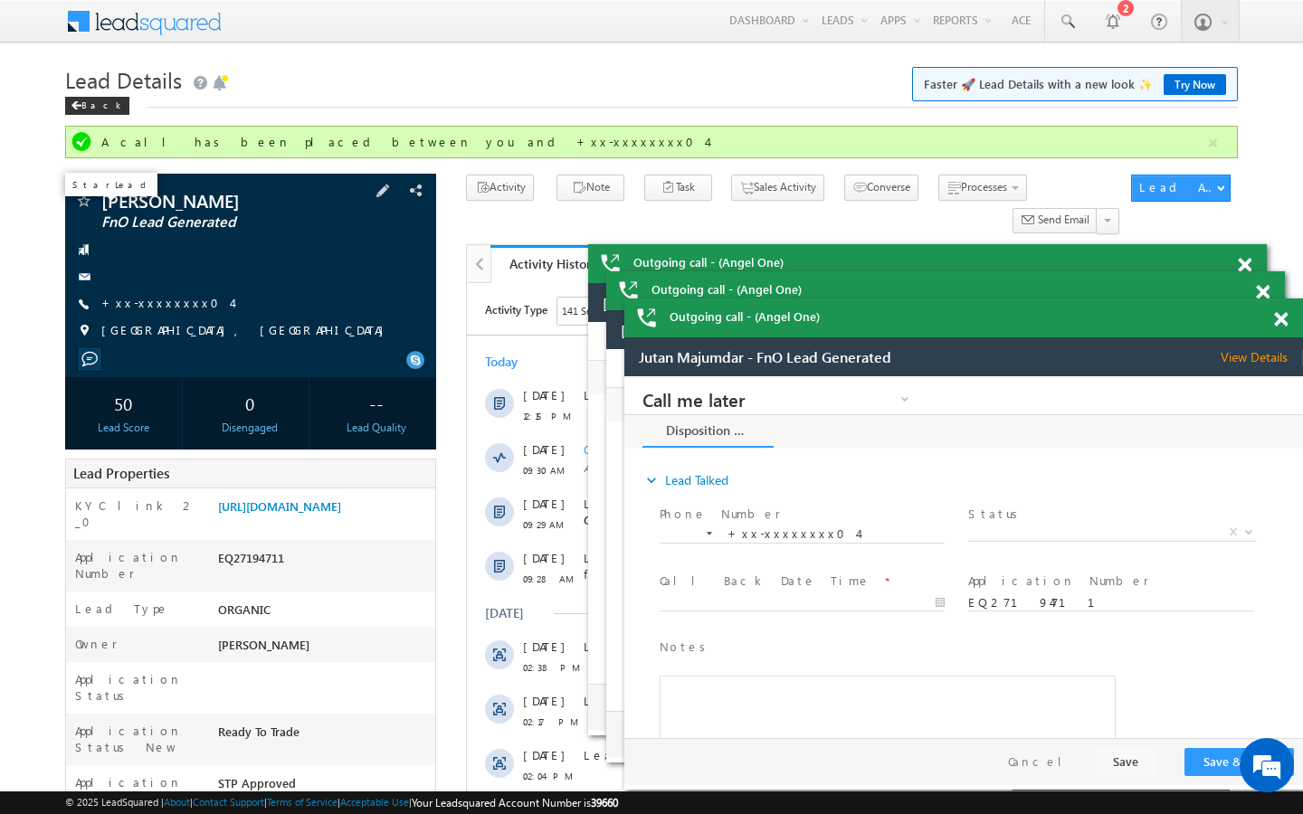
click at [81, 201] on span at bounding box center [83, 203] width 18 height 18
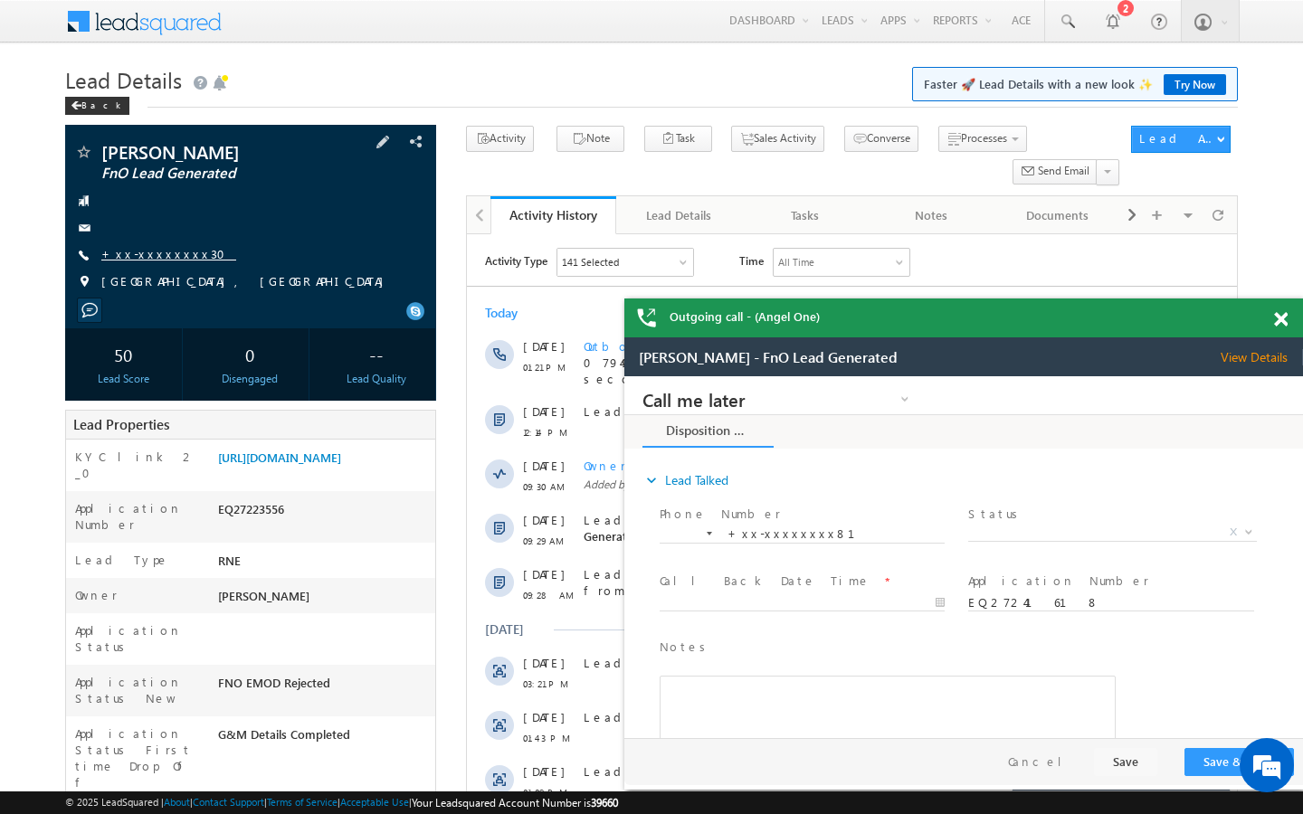
click at [176, 260] on link "+xx-xxxxxxxx30" at bounding box center [168, 253] width 135 height 15
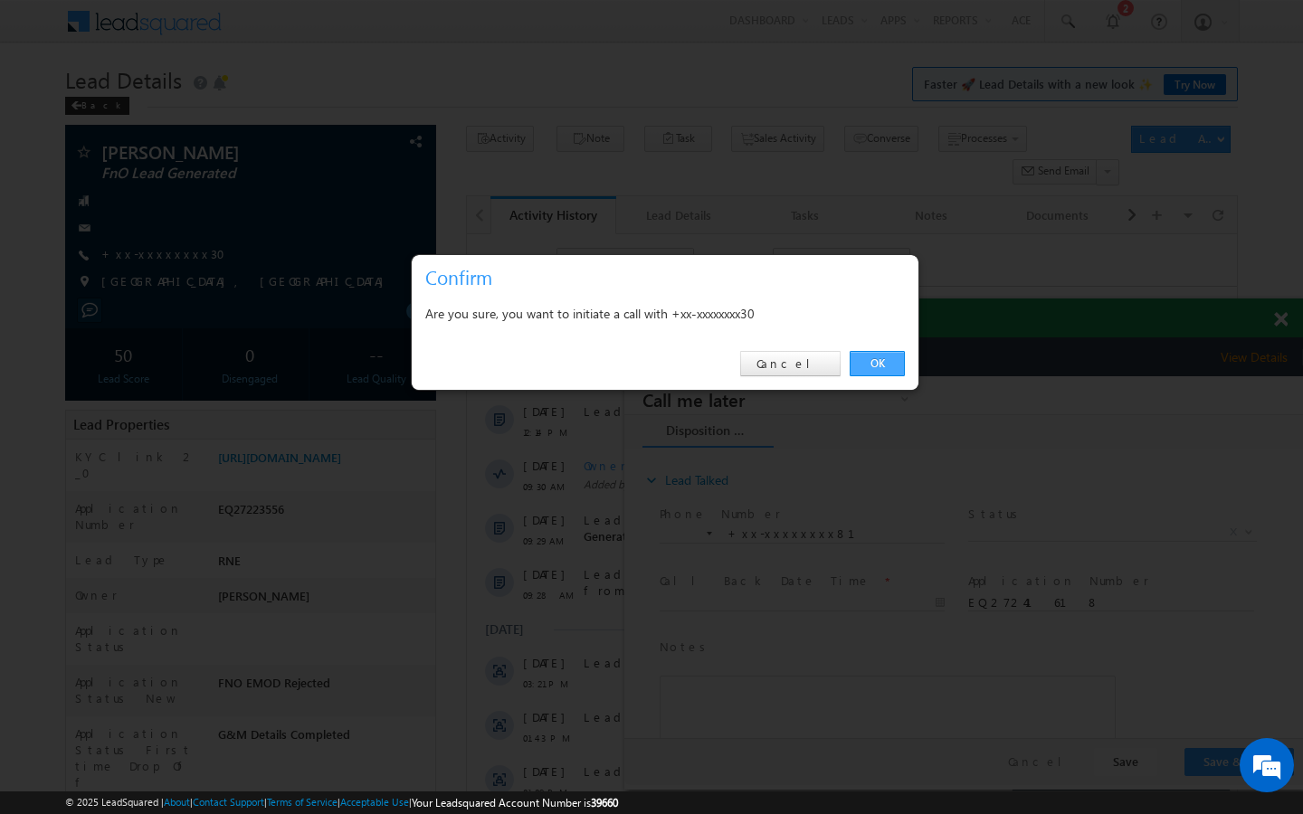
click at [883, 367] on link "OK" at bounding box center [877, 363] width 55 height 25
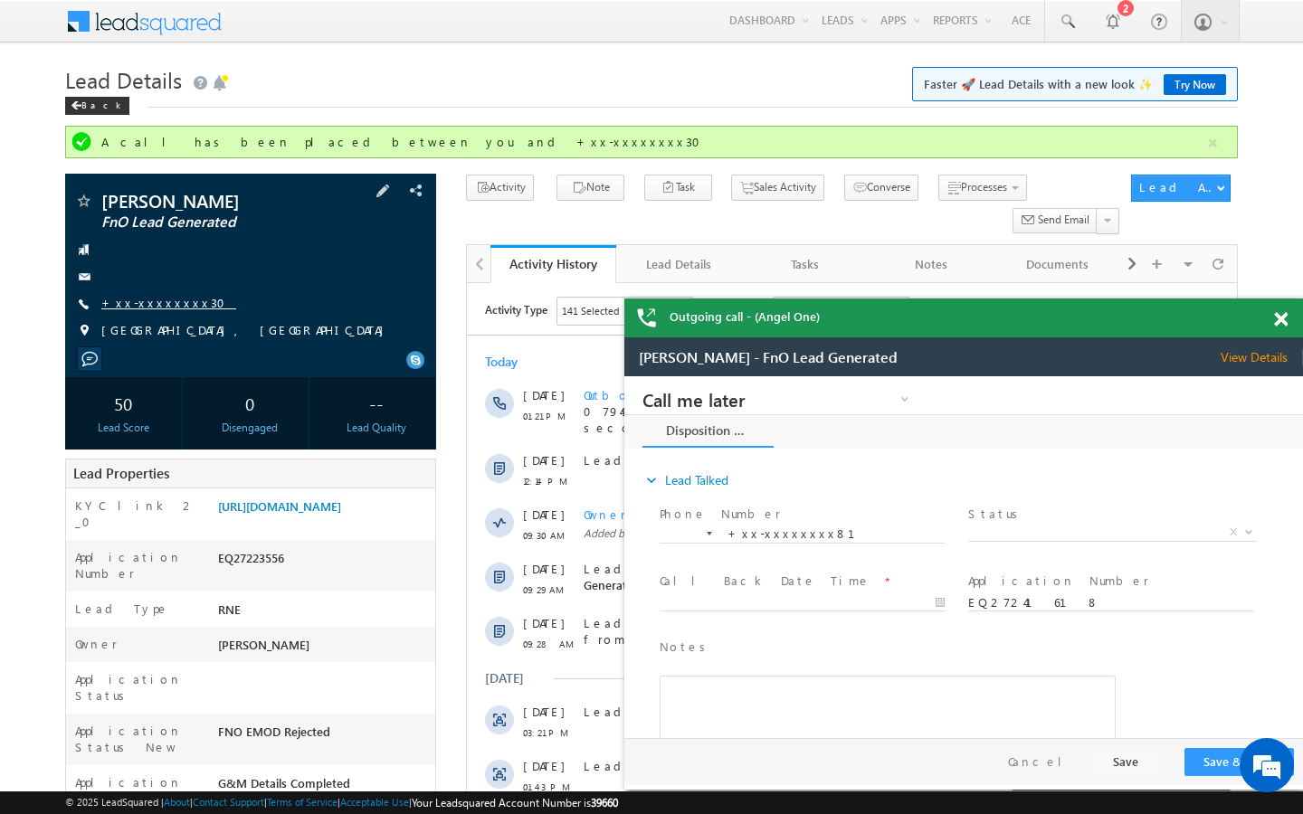
click at [145, 301] on link "+xx-xxxxxxxx30" at bounding box center [168, 302] width 135 height 15
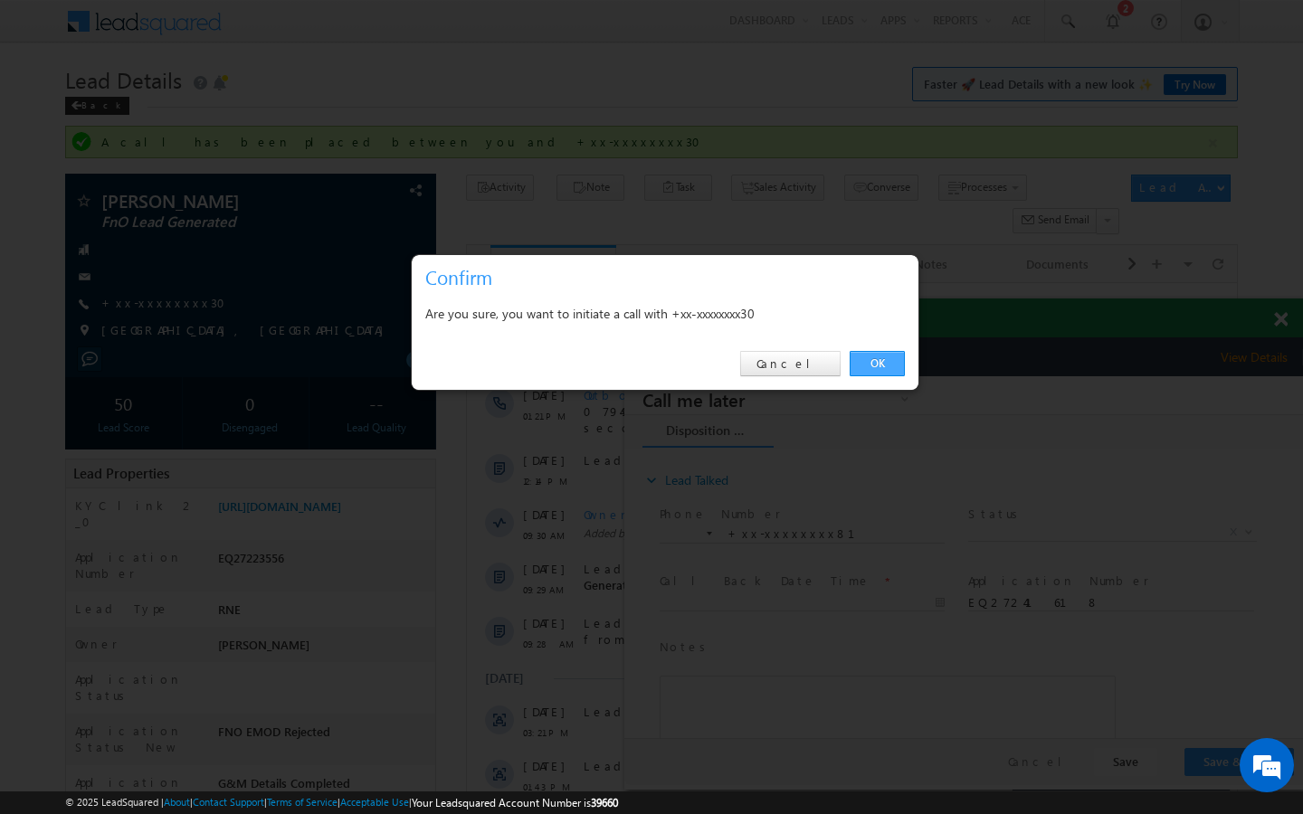
click at [866, 358] on link "OK" at bounding box center [877, 363] width 55 height 25
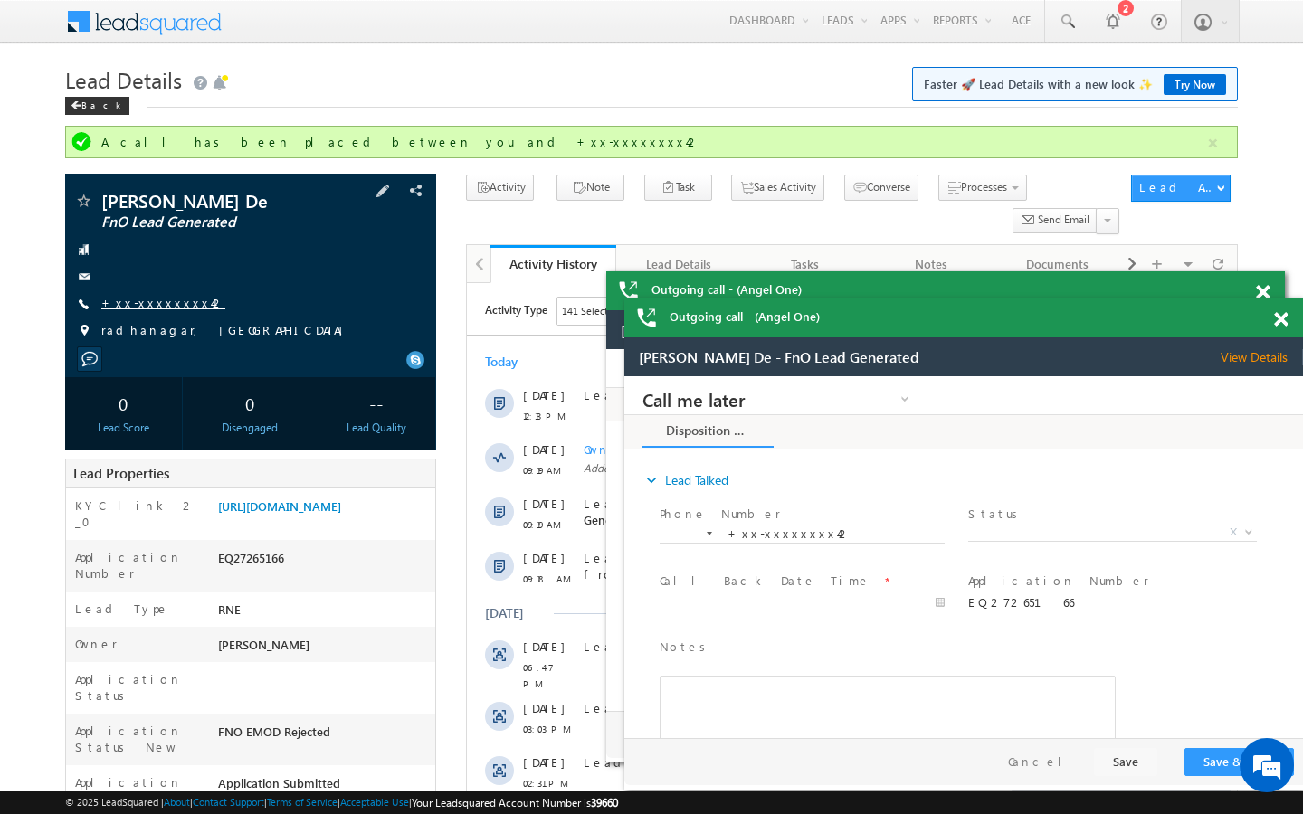
click at [156, 308] on link "+xx-xxxxxxxx42" at bounding box center [163, 302] width 124 height 15
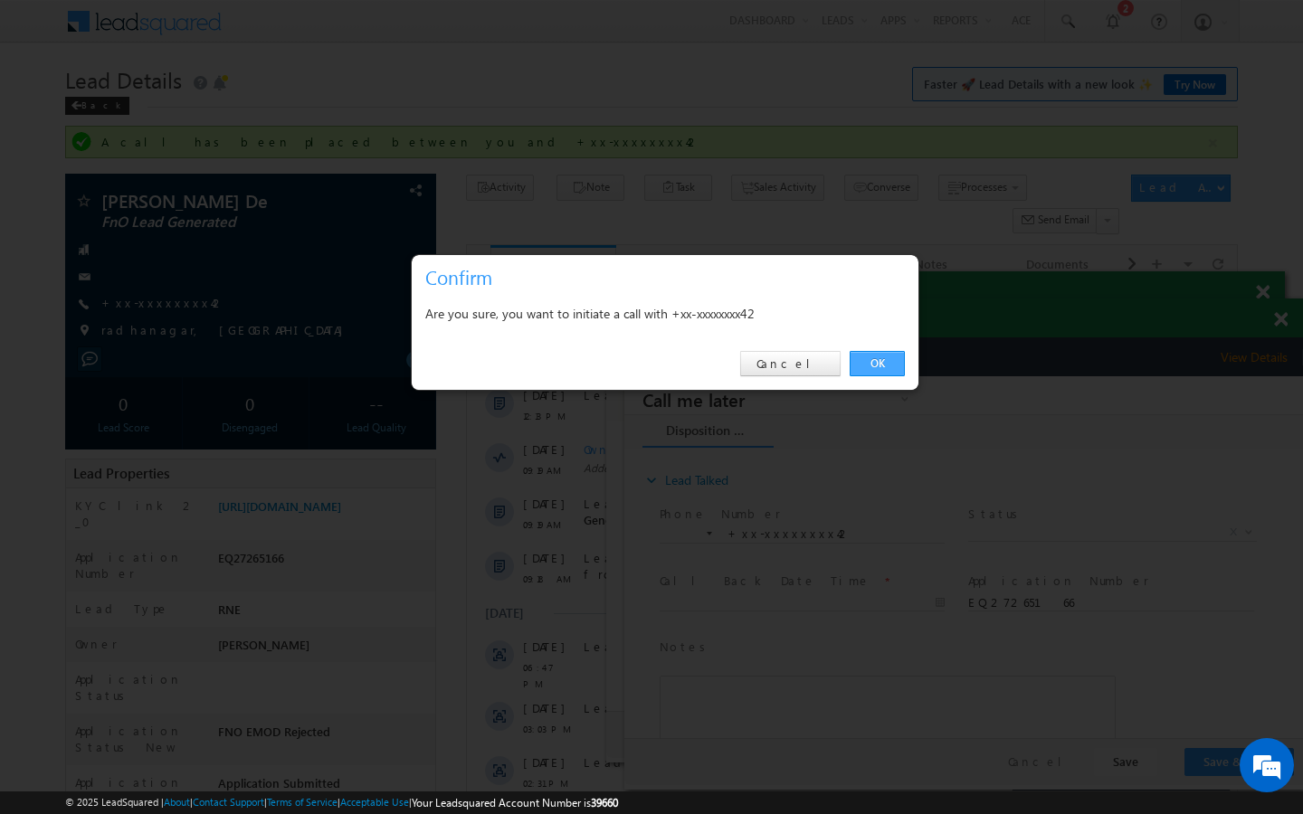
click at [878, 360] on link "OK" at bounding box center [877, 363] width 55 height 25
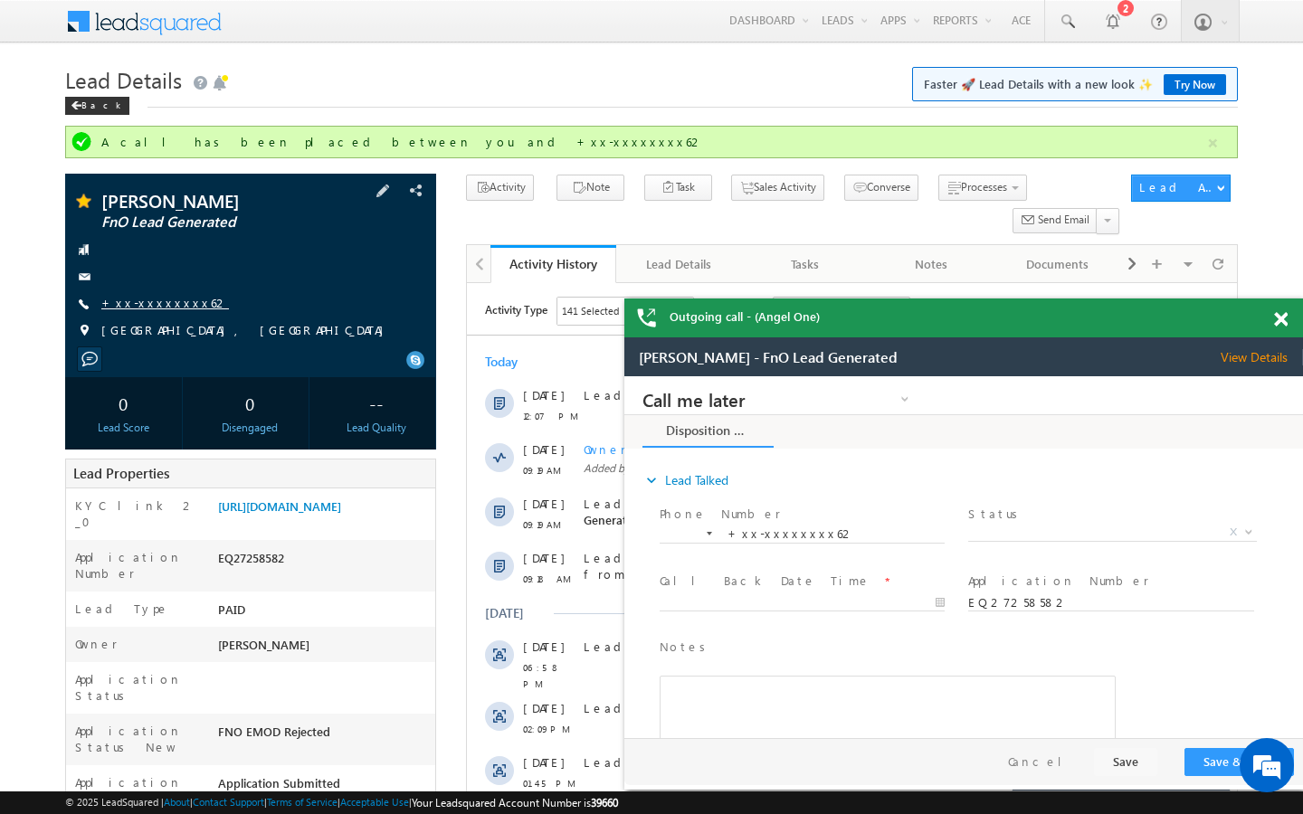
click at [168, 307] on link "+xx-xxxxxxxx62" at bounding box center [165, 302] width 128 height 15
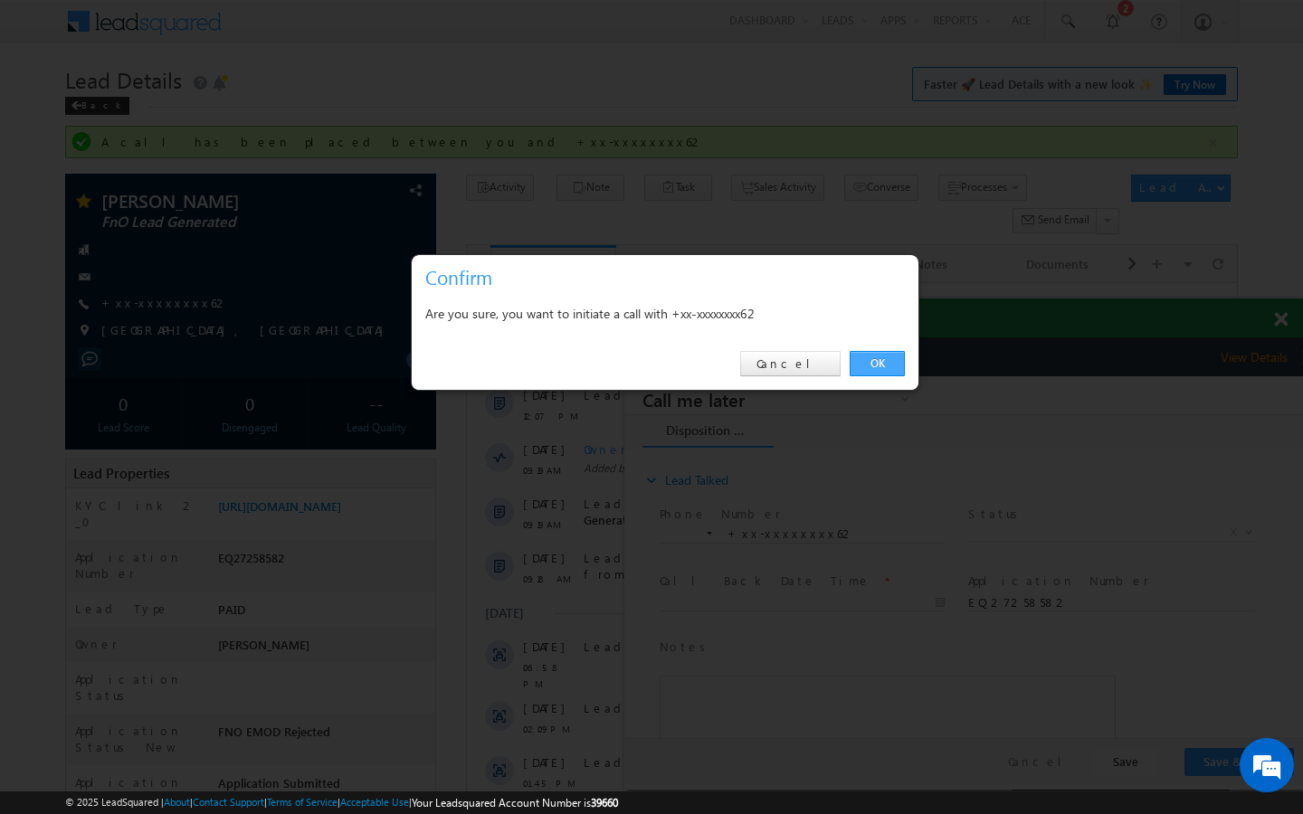
click at [880, 364] on link "OK" at bounding box center [877, 363] width 55 height 25
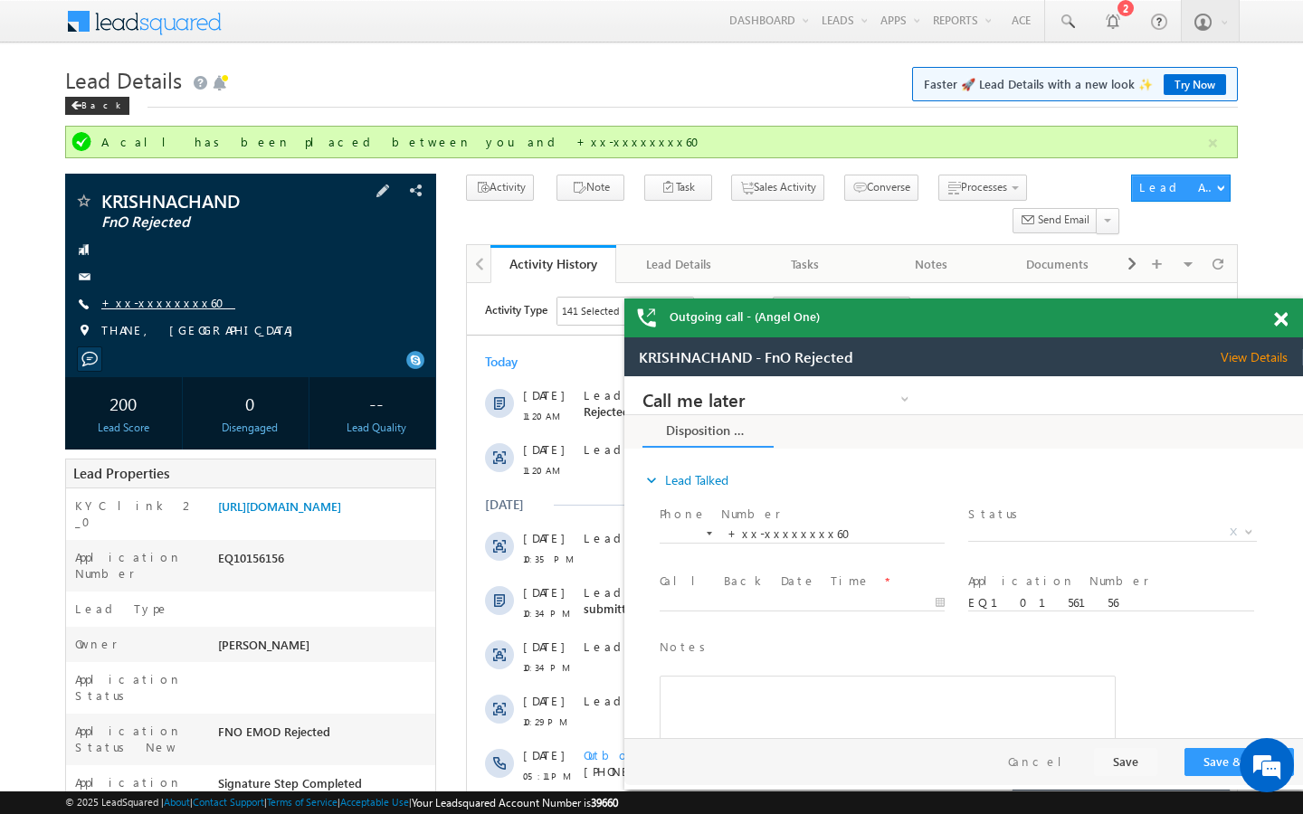
click at [165, 308] on link "+xx-xxxxxxxx60" at bounding box center [168, 302] width 134 height 15
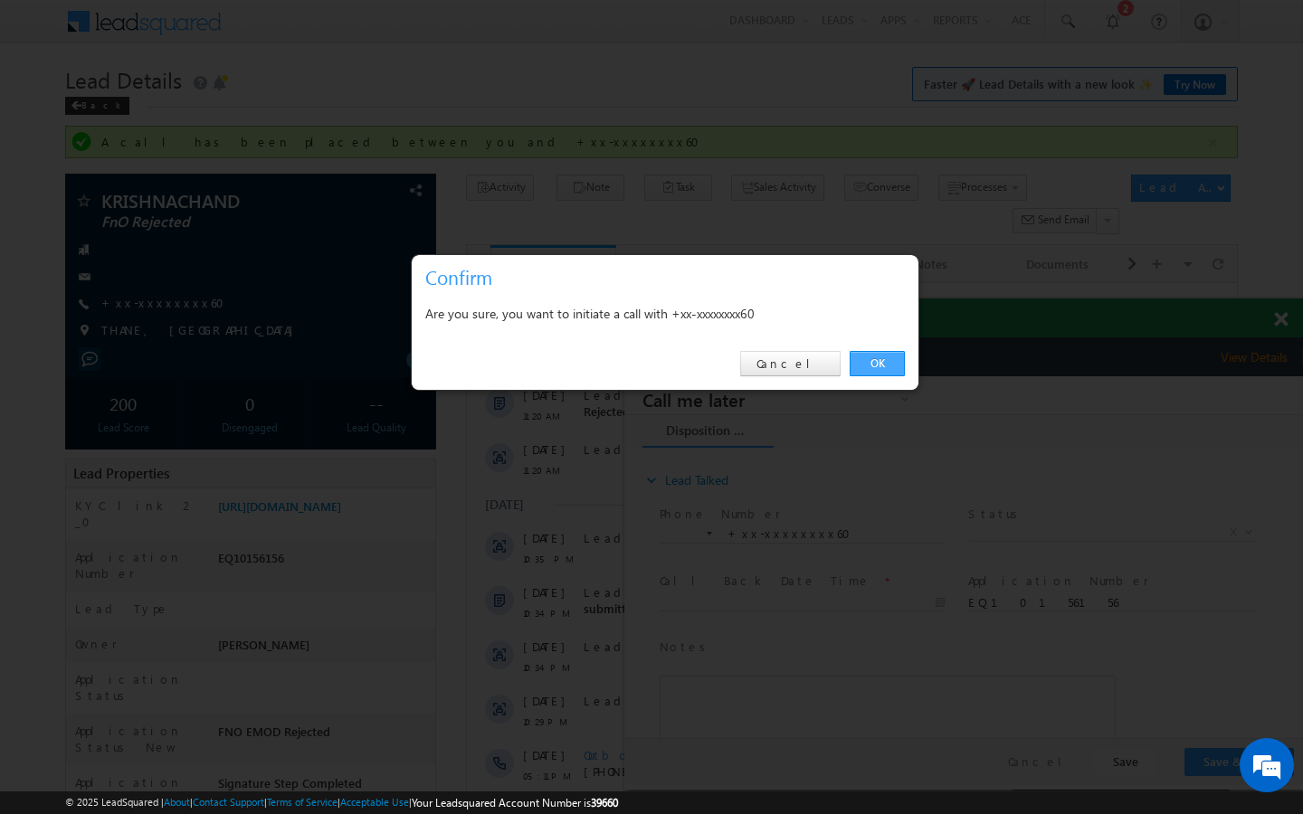
click at [869, 362] on link "OK" at bounding box center [877, 363] width 55 height 25
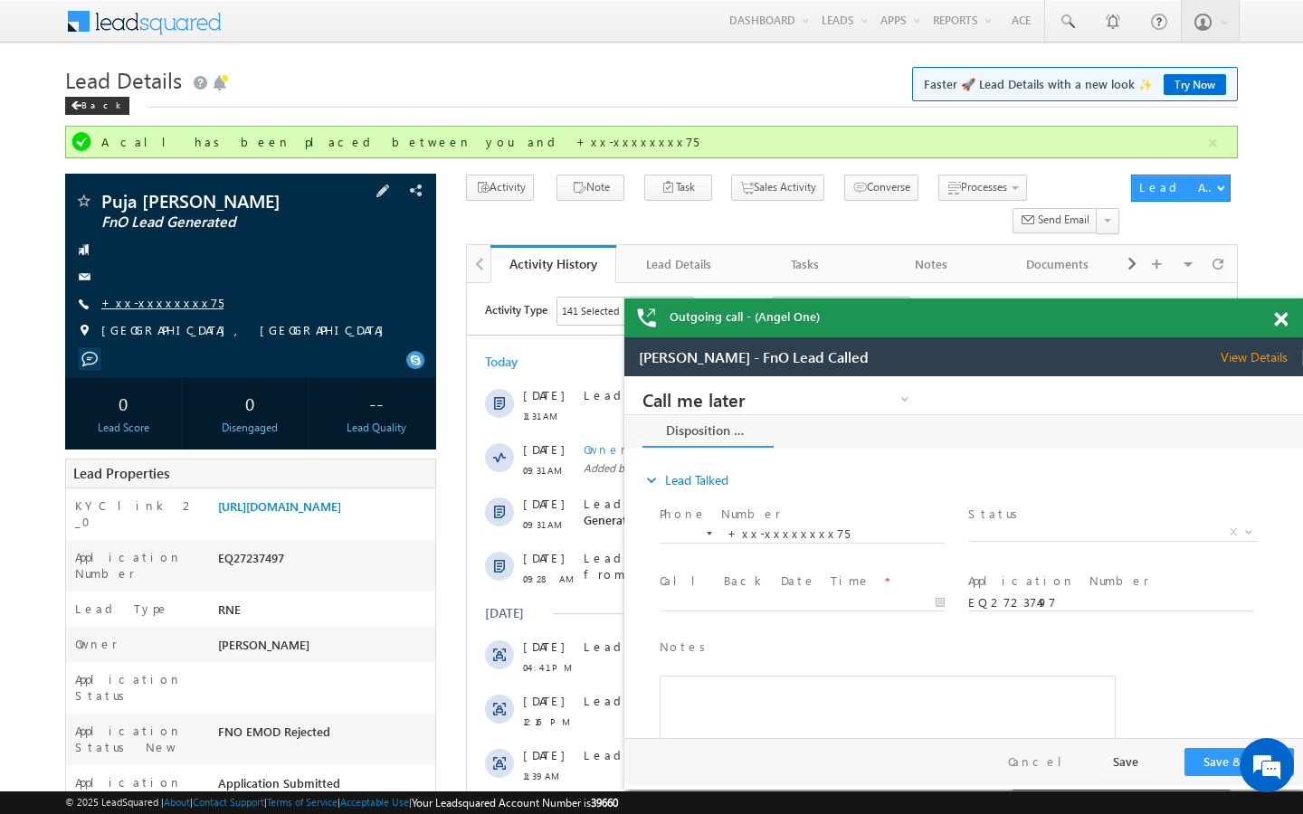
click at [128, 295] on link "+xx-xxxxxxxx75" at bounding box center [162, 302] width 122 height 15
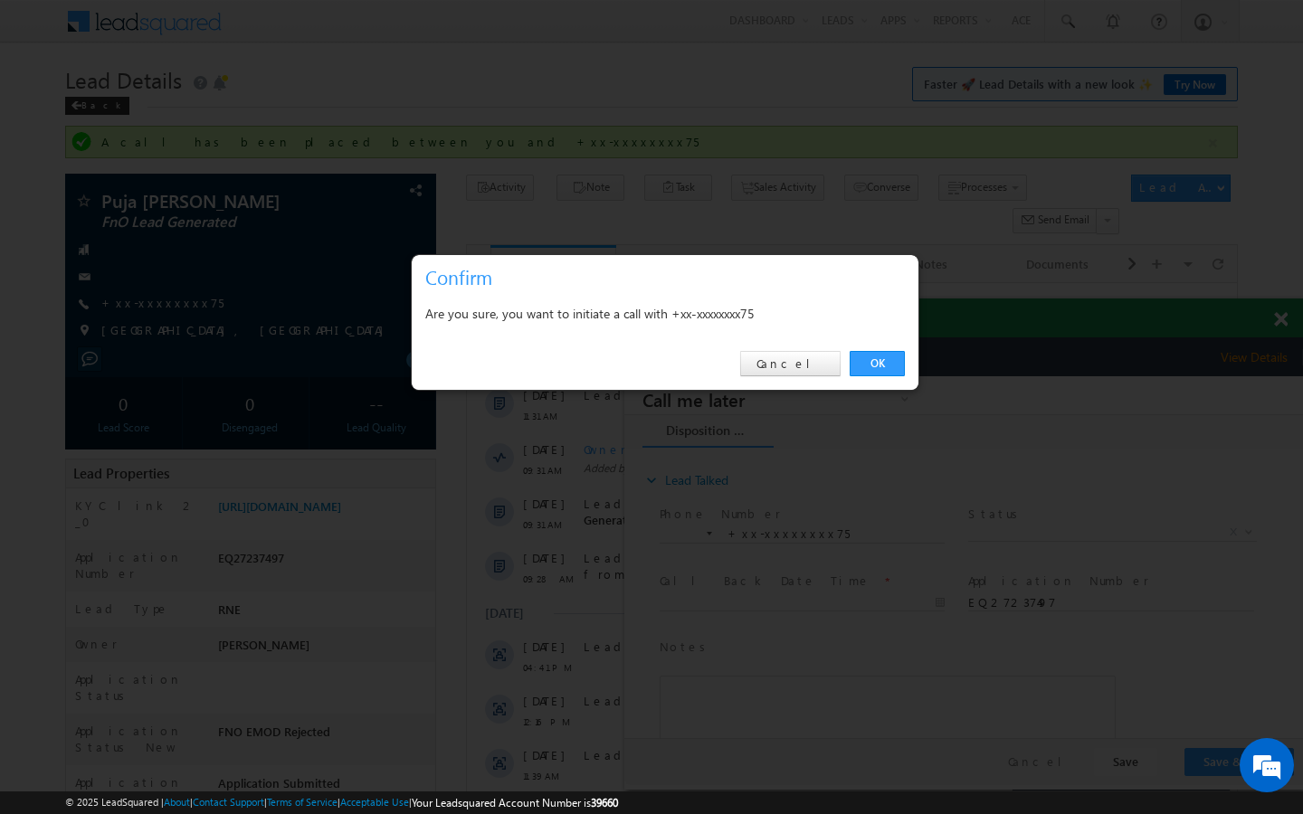
click at [887, 359] on link "OK" at bounding box center [877, 363] width 55 height 25
